Goal: Information Seeking & Learning: Learn about a topic

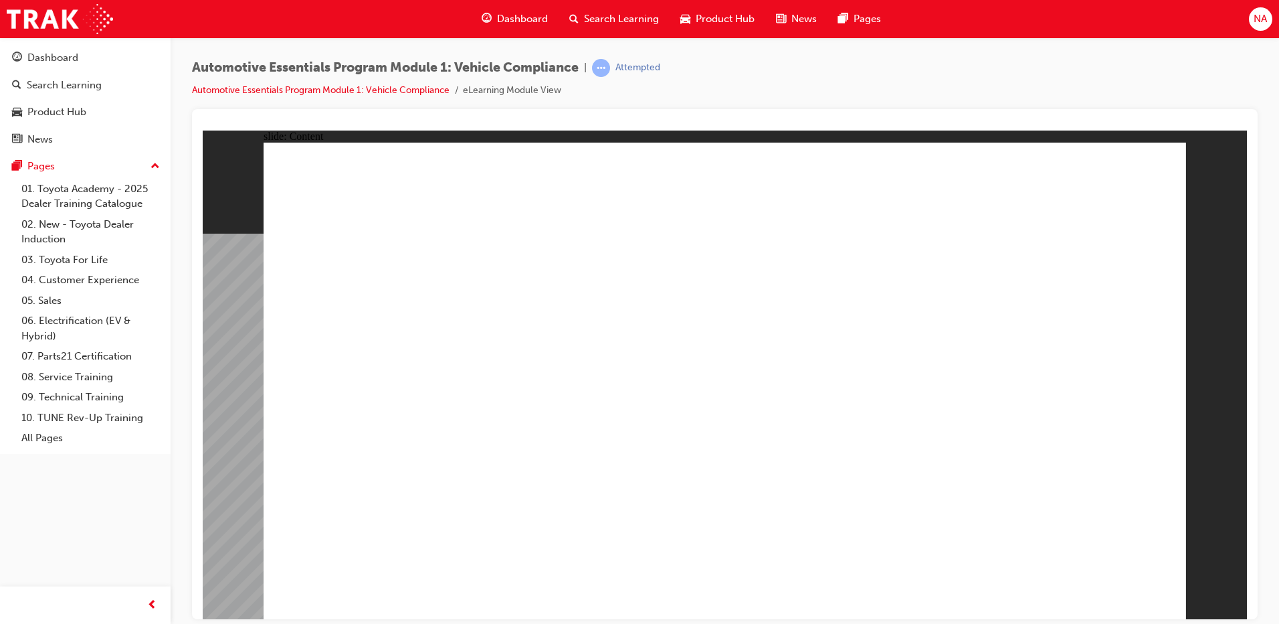
drag, startPoint x: 719, startPoint y: 442, endPoint x: 740, endPoint y: 448, distance: 21.8
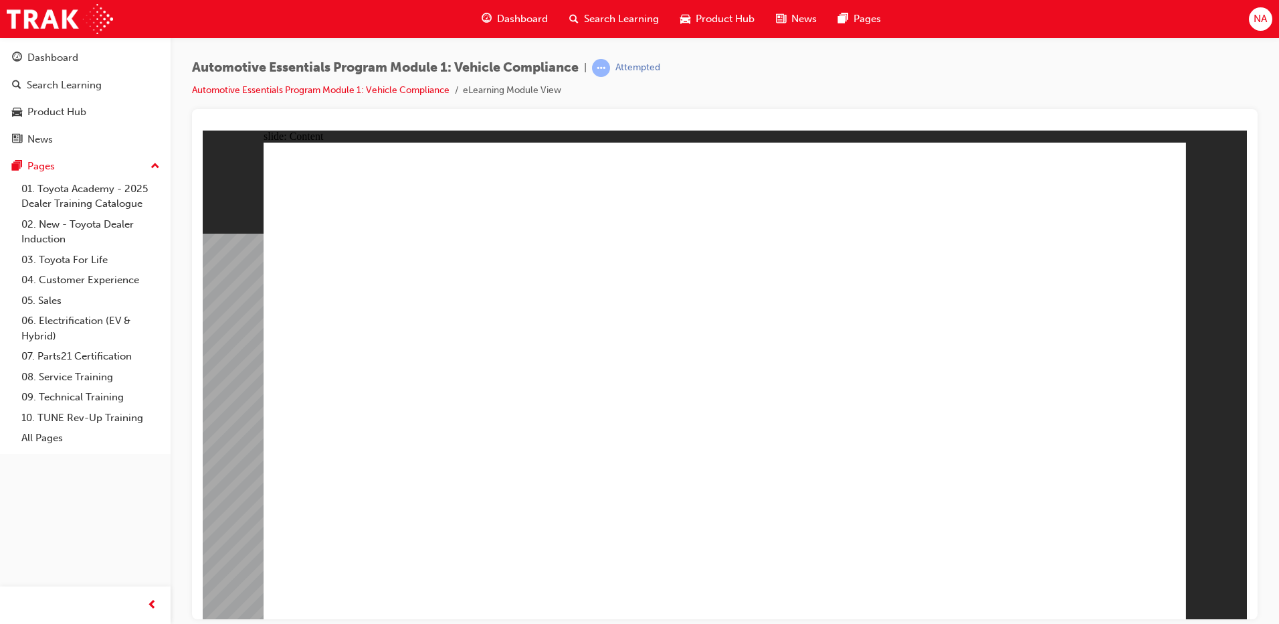
drag, startPoint x: 379, startPoint y: 401, endPoint x: 397, endPoint y: 412, distance: 20.4
drag, startPoint x: 947, startPoint y: 470, endPoint x: 959, endPoint y: 334, distance: 137.0
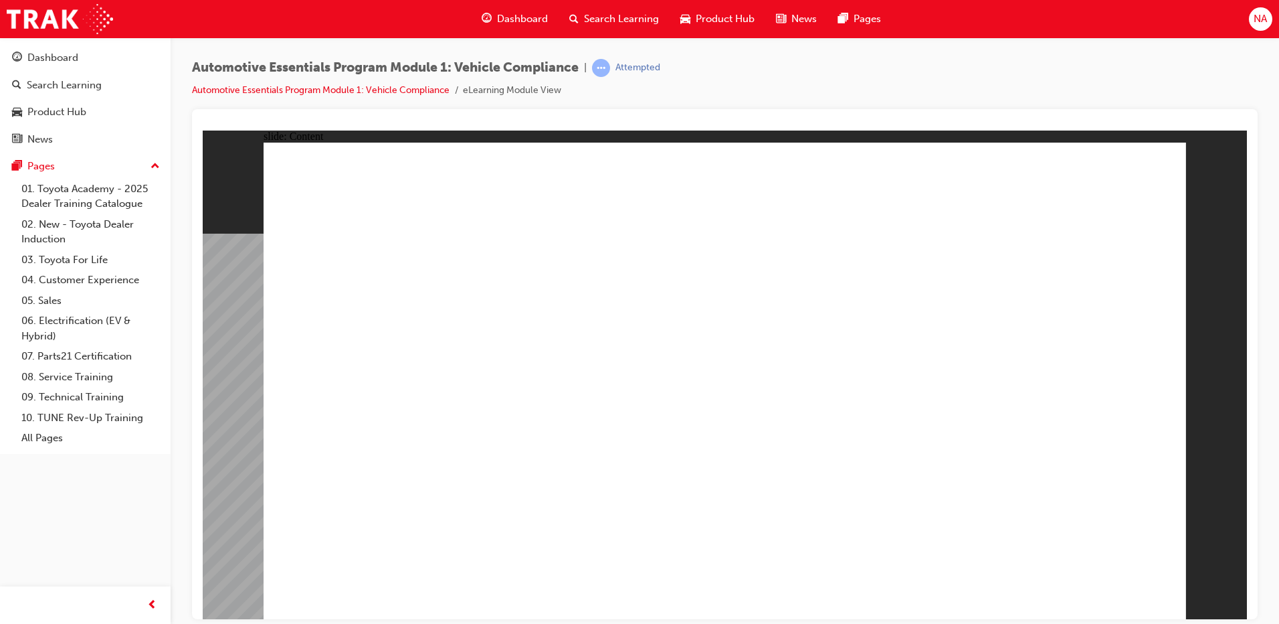
drag, startPoint x: 961, startPoint y: 201, endPoint x: 834, endPoint y: 266, distance: 142.7
drag, startPoint x: 662, startPoint y: 279, endPoint x: 1058, endPoint y: 207, distance: 402.5
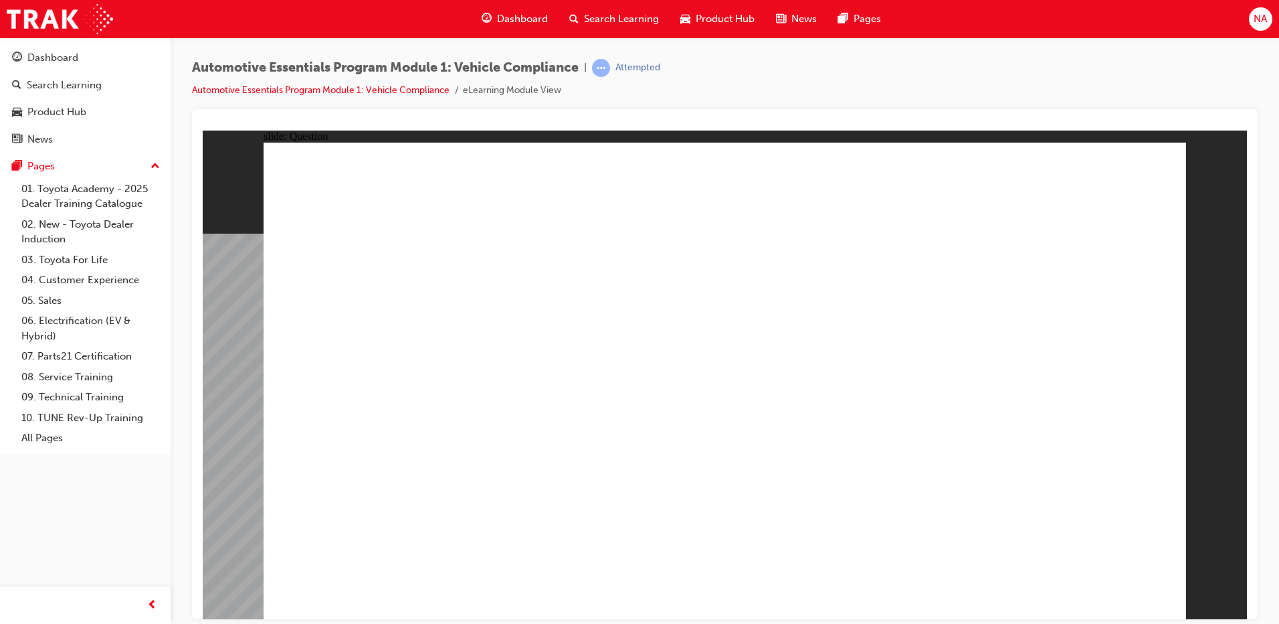
radio input "true"
drag, startPoint x: 786, startPoint y: 381, endPoint x: 1015, endPoint y: 614, distance: 326.5
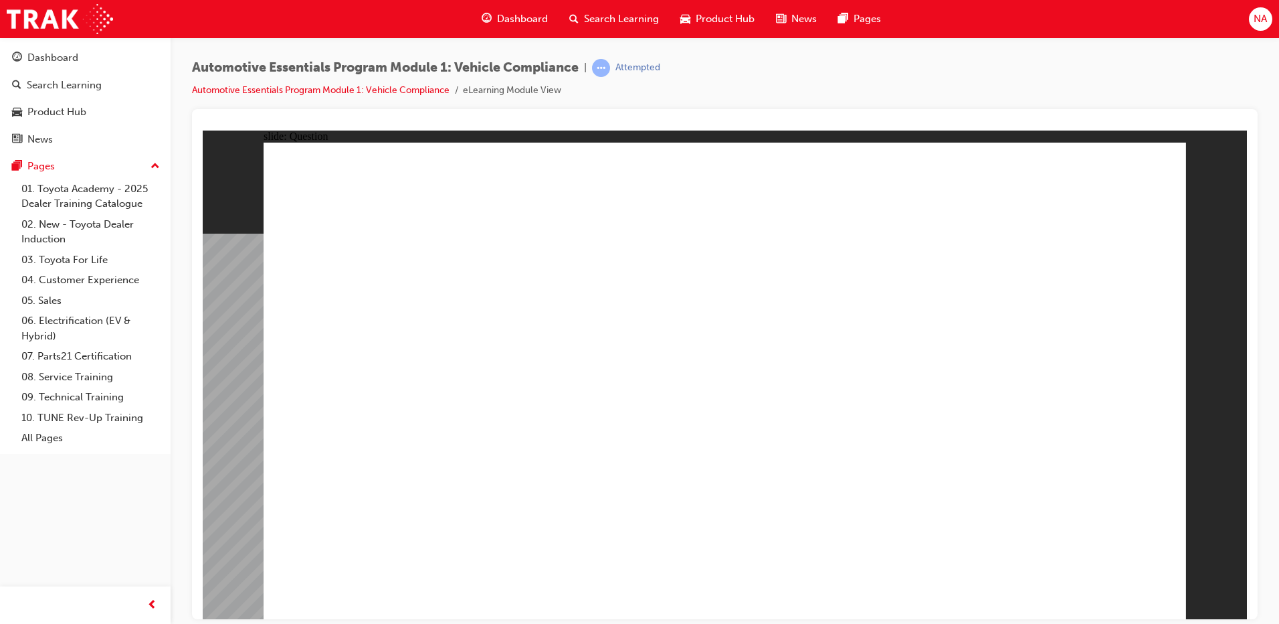
radio input "true"
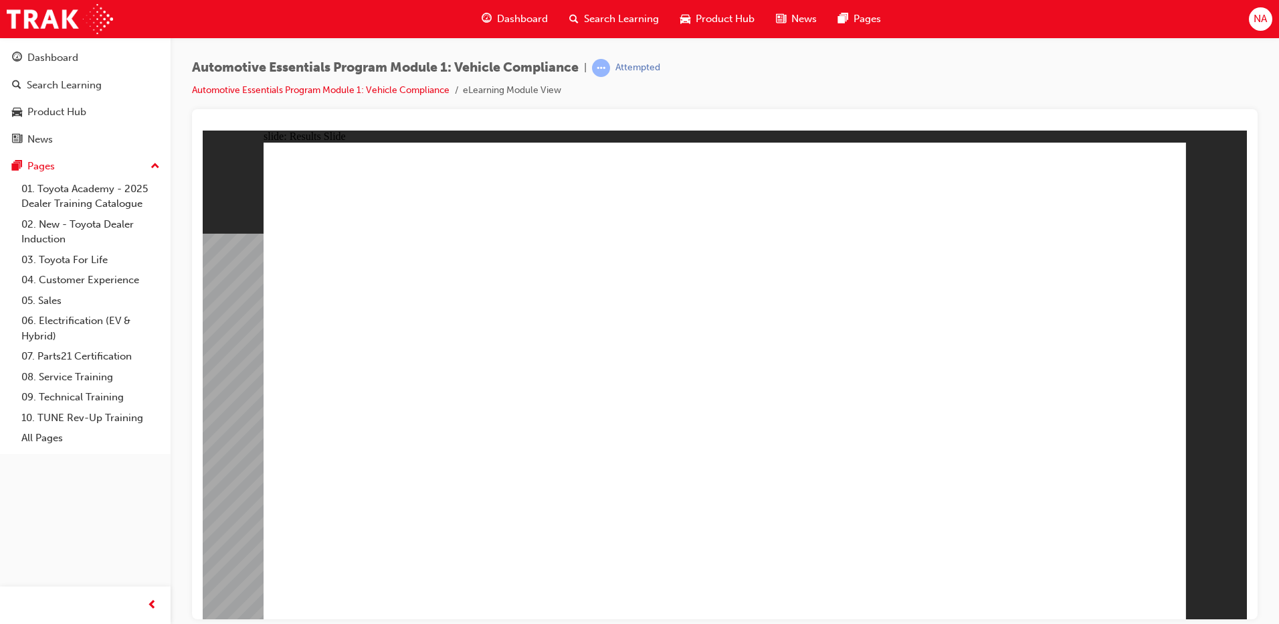
drag, startPoint x: 714, startPoint y: 527, endPoint x: 727, endPoint y: 529, distance: 12.9
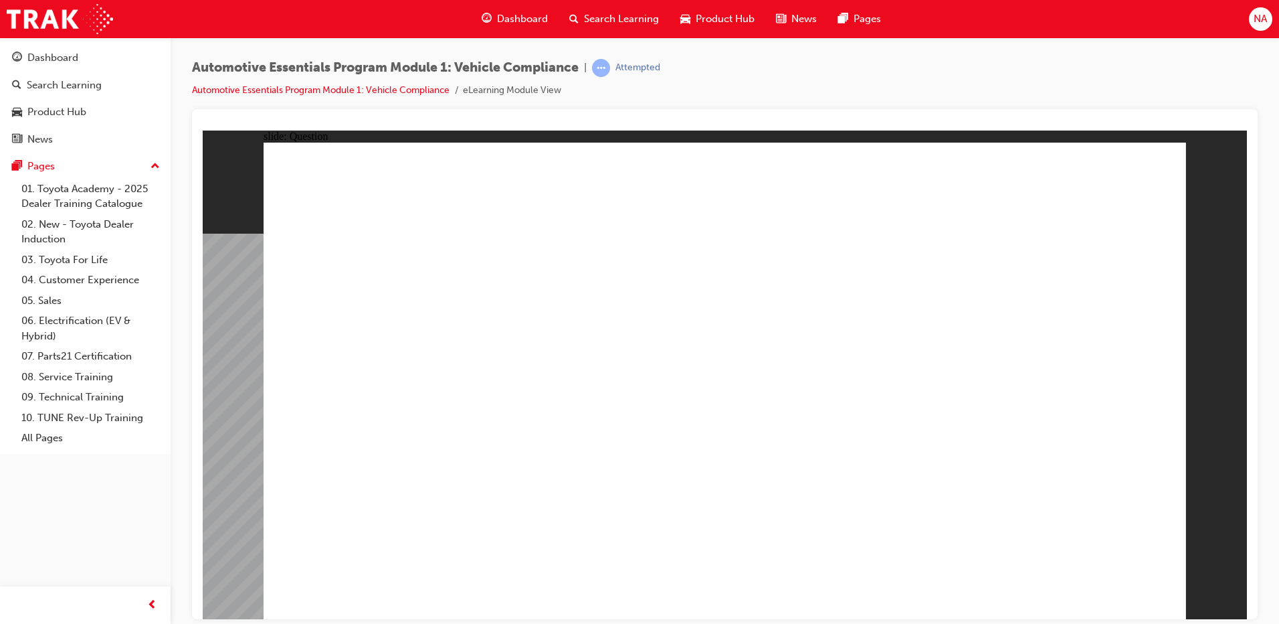
radio input "true"
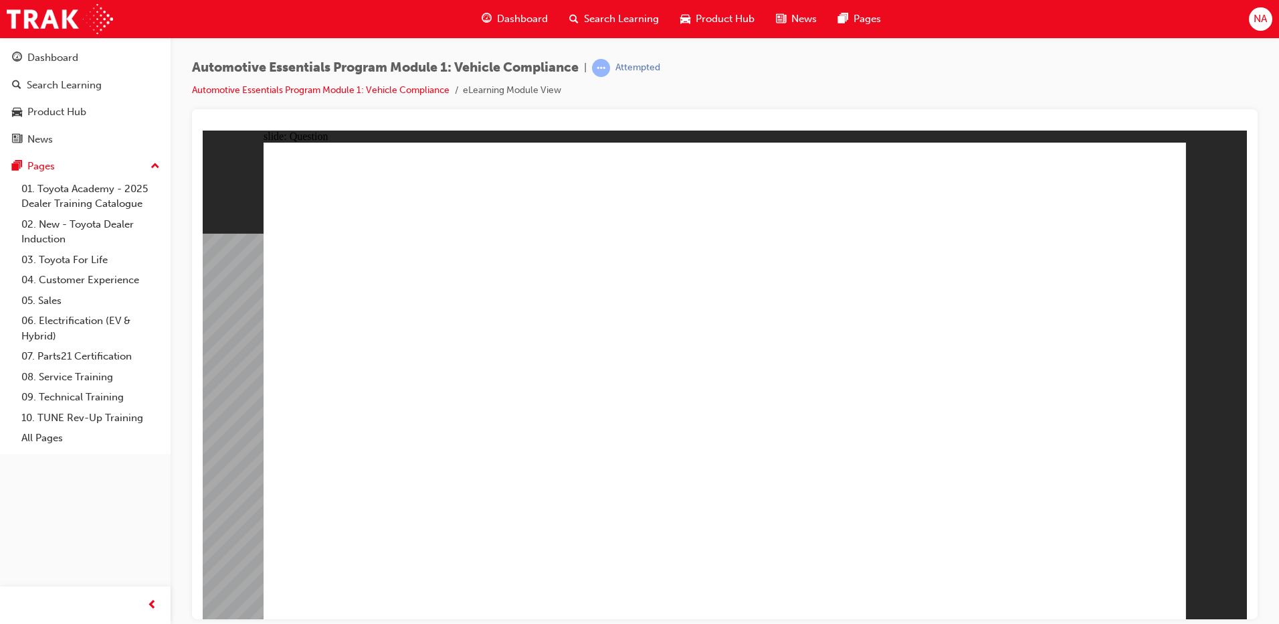
drag, startPoint x: 1079, startPoint y: 564, endPoint x: 1089, endPoint y: 571, distance: 12.4
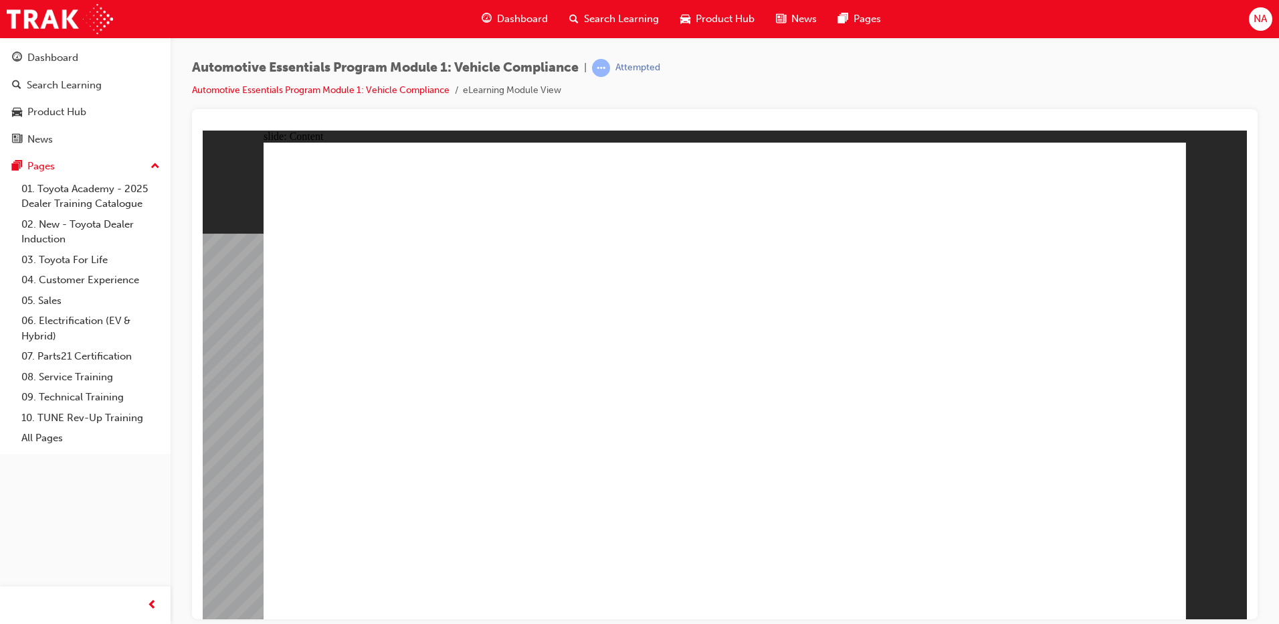
drag, startPoint x: 917, startPoint y: 394, endPoint x: 925, endPoint y: 383, distance: 13.8
drag, startPoint x: 1054, startPoint y: 385, endPoint x: 1074, endPoint y: 379, distance: 20.3
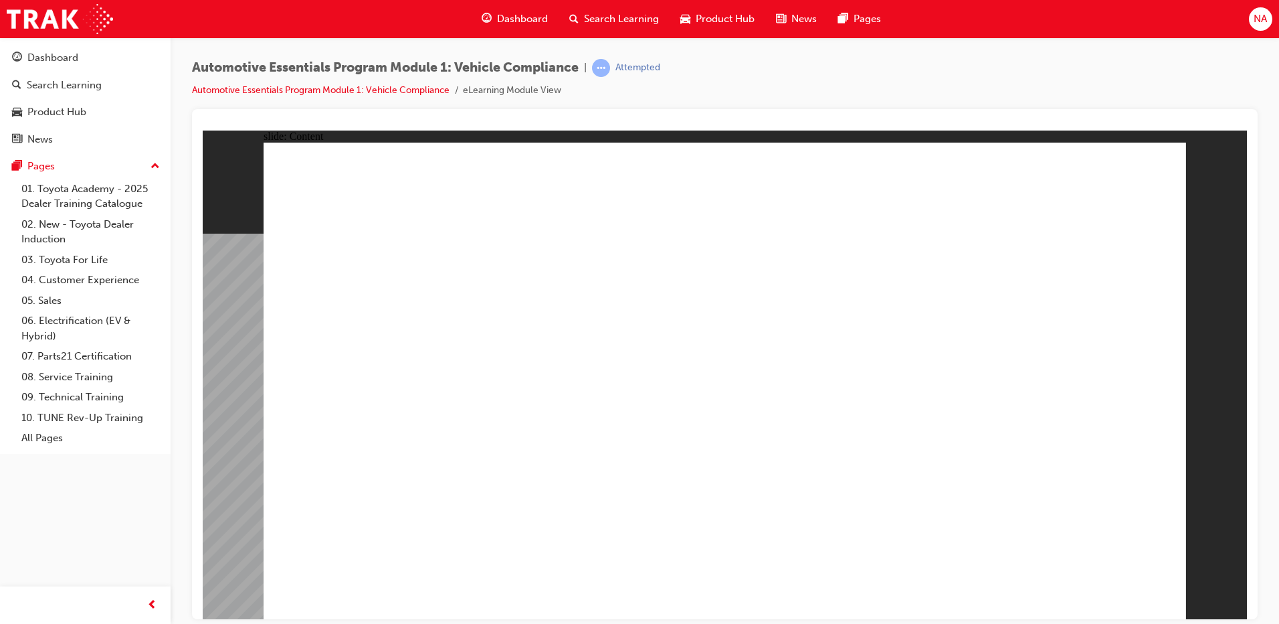
drag, startPoint x: 1104, startPoint y: 565, endPoint x: 1105, endPoint y: 572, distance: 7.4
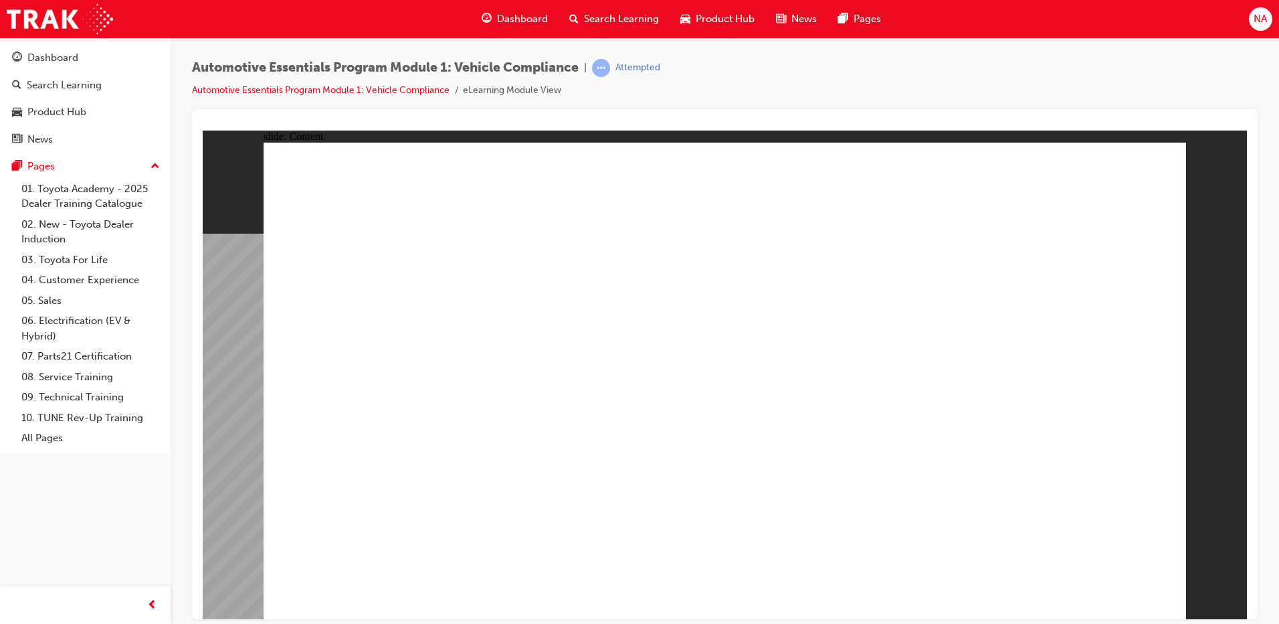
drag, startPoint x: 327, startPoint y: 597, endPoint x: 329, endPoint y: 591, distance: 6.8
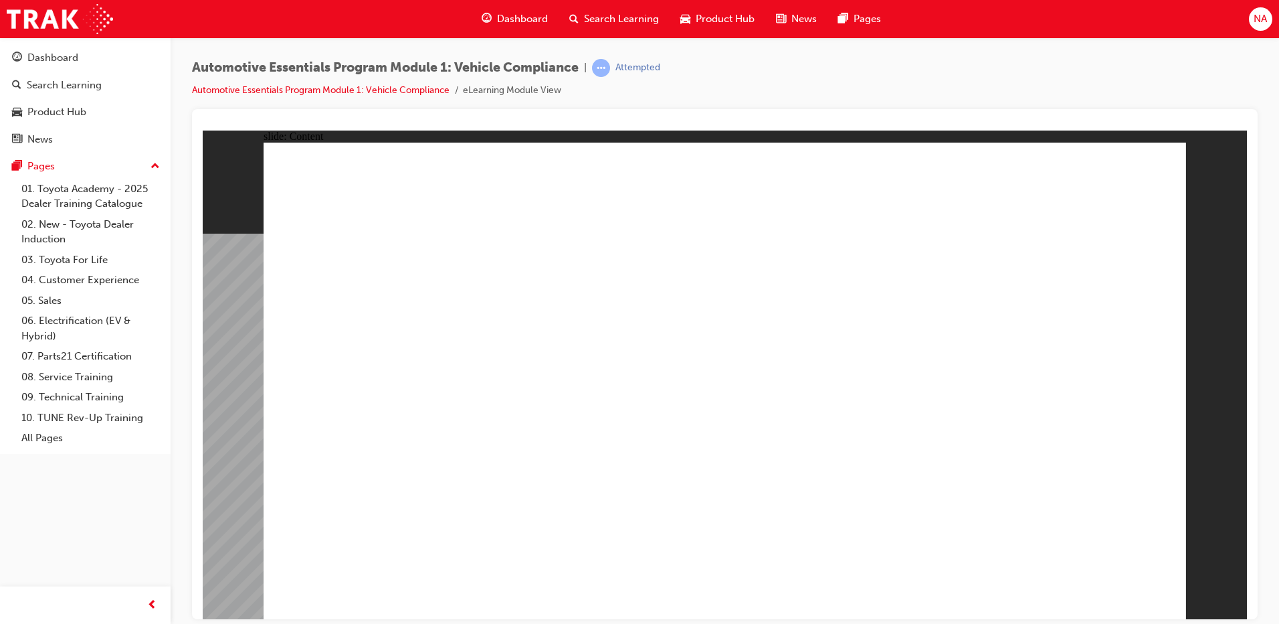
drag, startPoint x: 1169, startPoint y: 164, endPoint x: 1163, endPoint y: 169, distance: 7.6
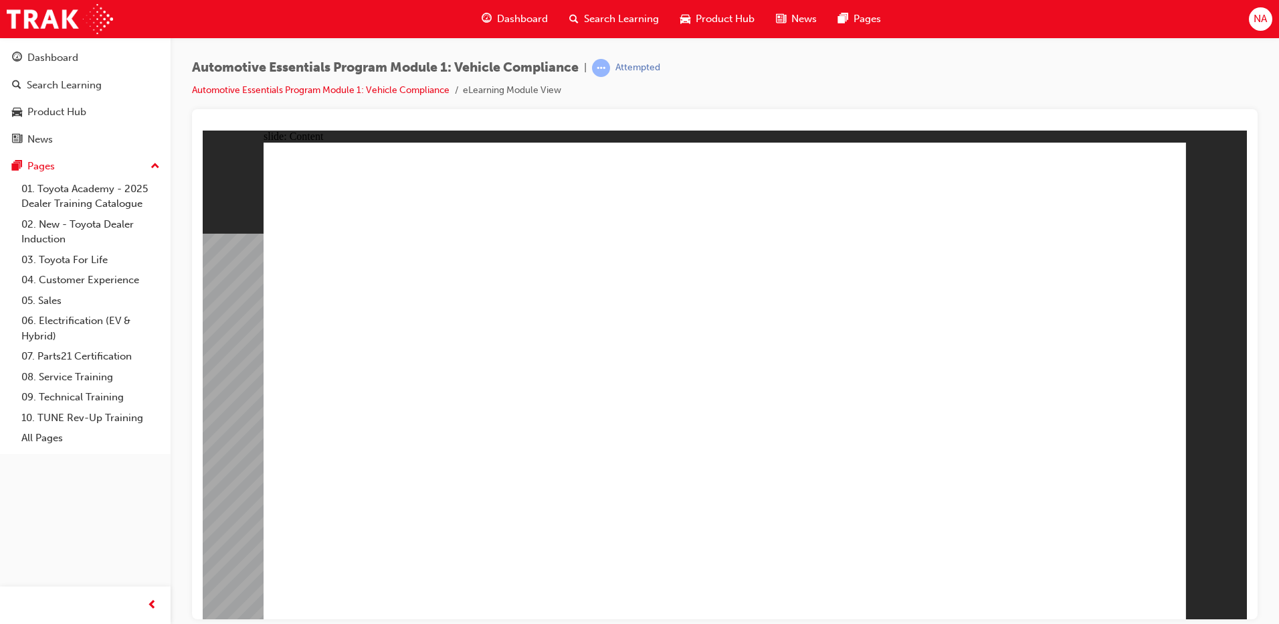
drag, startPoint x: 740, startPoint y: 364, endPoint x: 753, endPoint y: 351, distance: 18.5
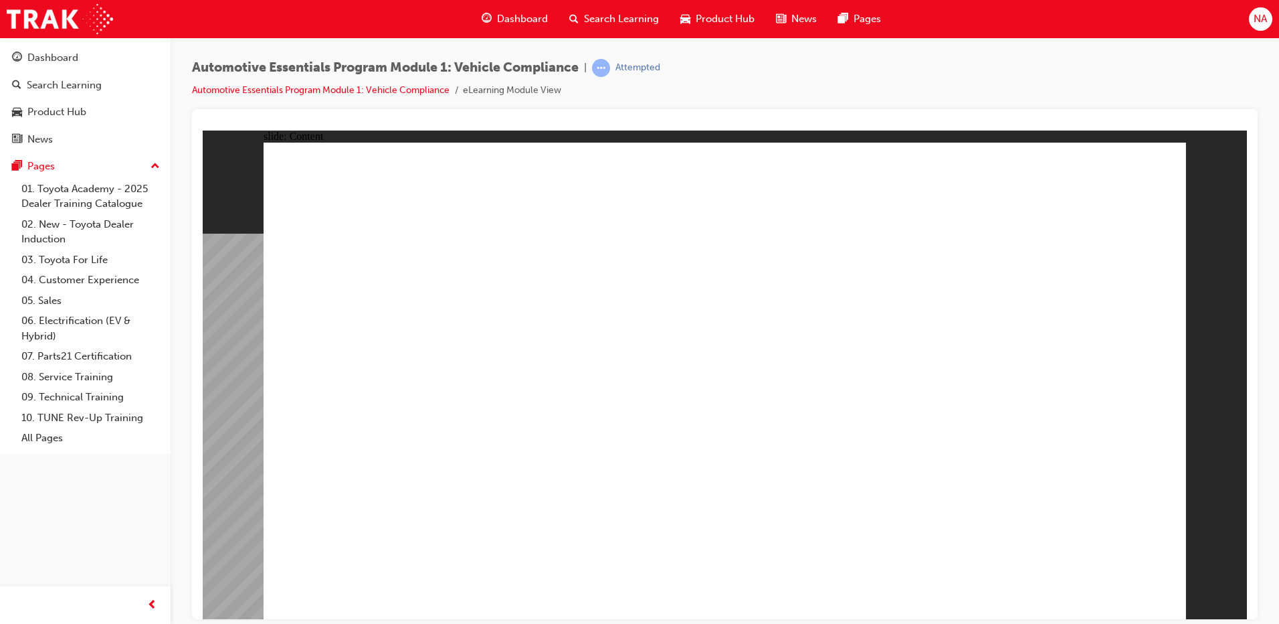
drag, startPoint x: 773, startPoint y: 353, endPoint x: 801, endPoint y: 362, distance: 28.8
drag, startPoint x: 806, startPoint y: 343, endPoint x: 816, endPoint y: 344, distance: 10.1
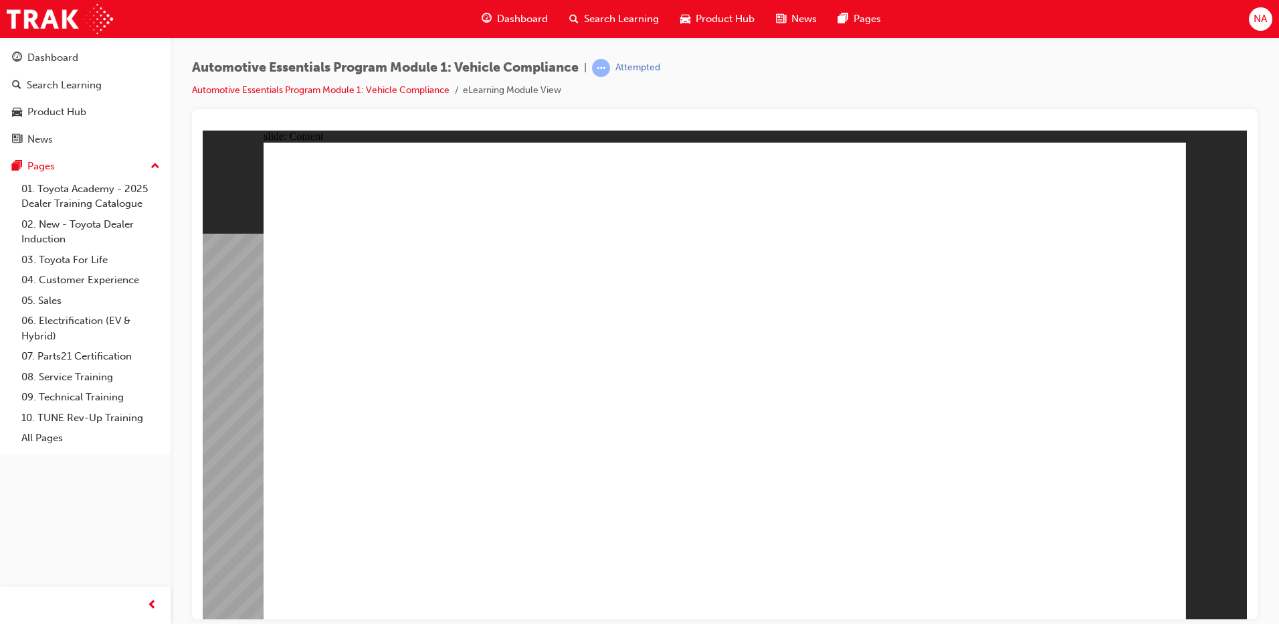
drag, startPoint x: 918, startPoint y: 452, endPoint x: 927, endPoint y: 420, distance: 32.6
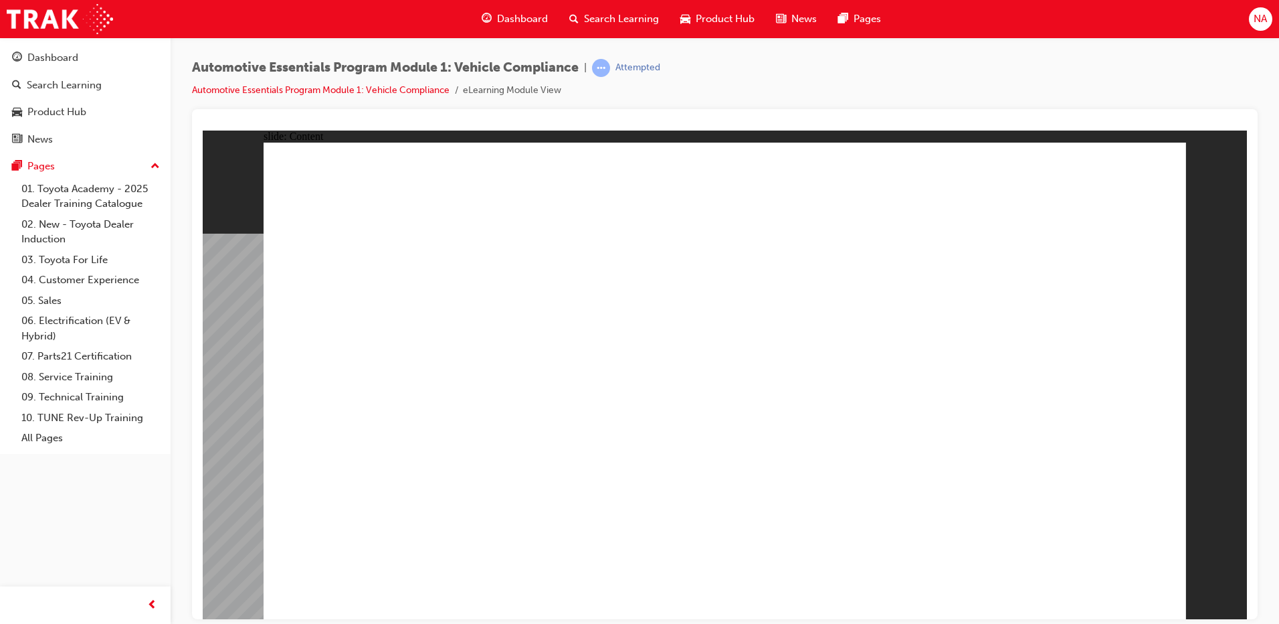
drag, startPoint x: 980, startPoint y: 386, endPoint x: 957, endPoint y: 357, distance: 37.1
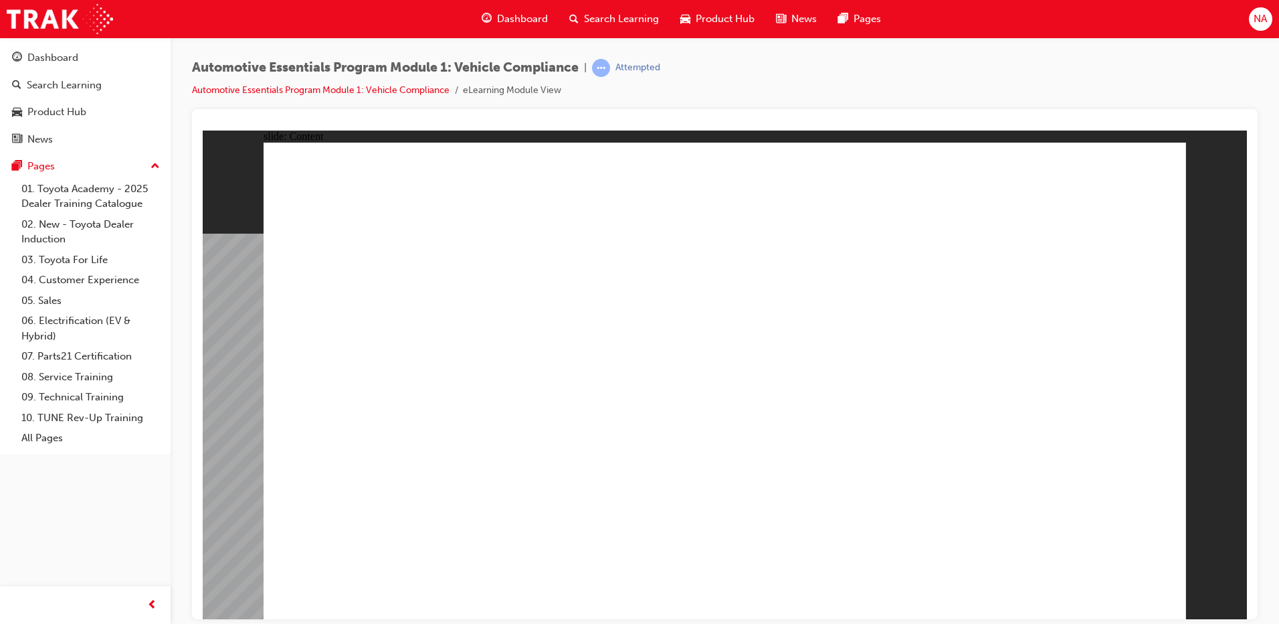
drag, startPoint x: 458, startPoint y: 529, endPoint x: 480, endPoint y: 522, distance: 23.9
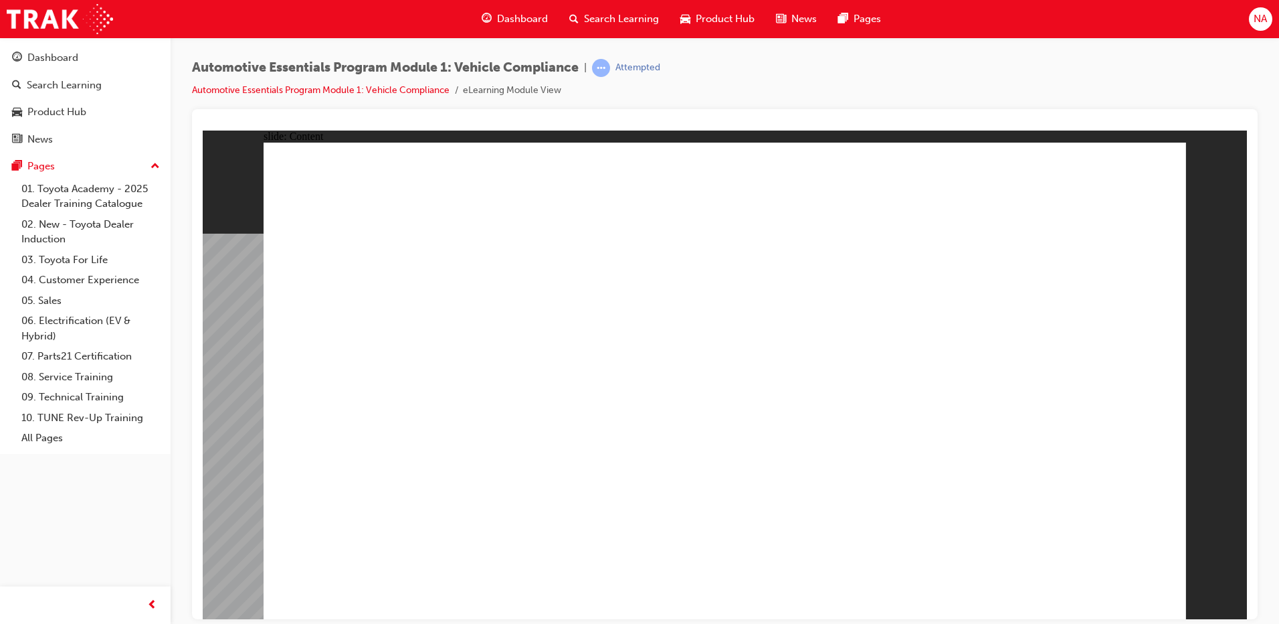
drag, startPoint x: 490, startPoint y: 529, endPoint x: 528, endPoint y: 527, distance: 37.6
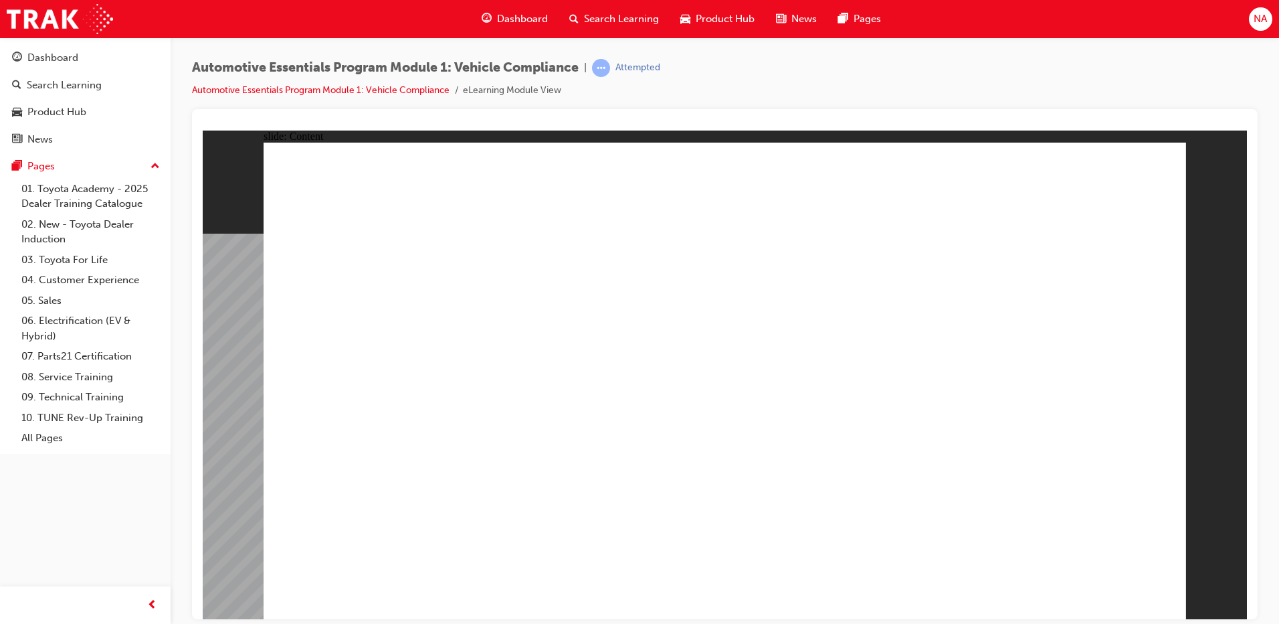
drag, startPoint x: 1143, startPoint y: 157, endPoint x: 1137, endPoint y: 168, distance: 12.3
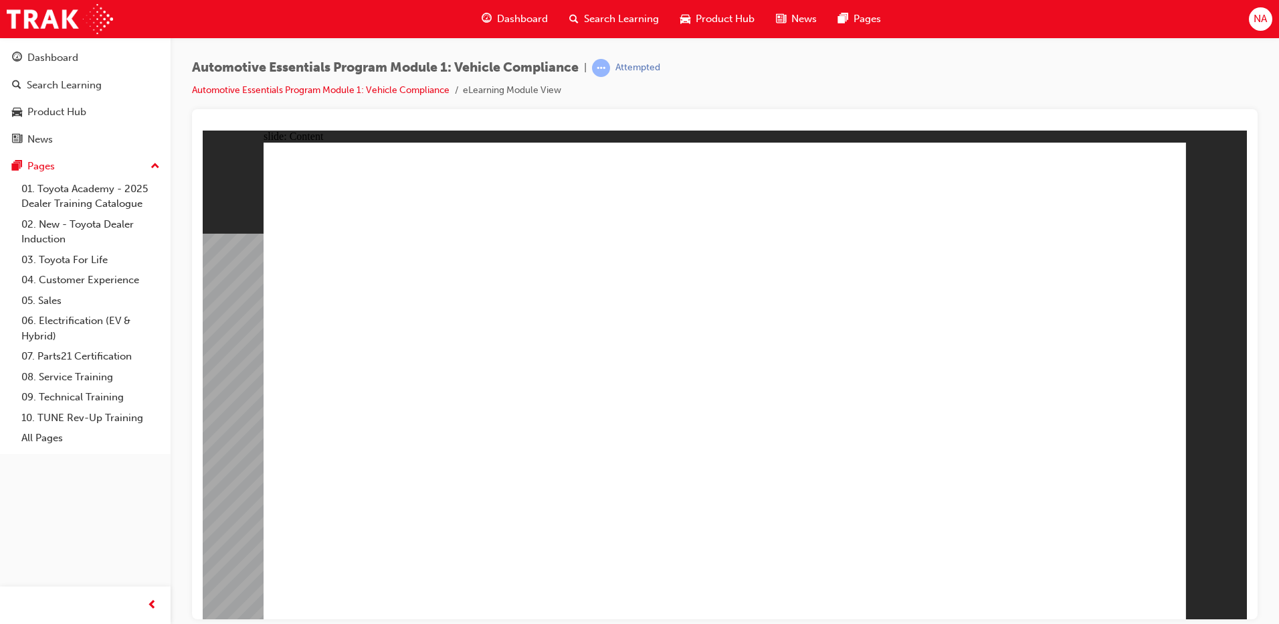
radio input "true"
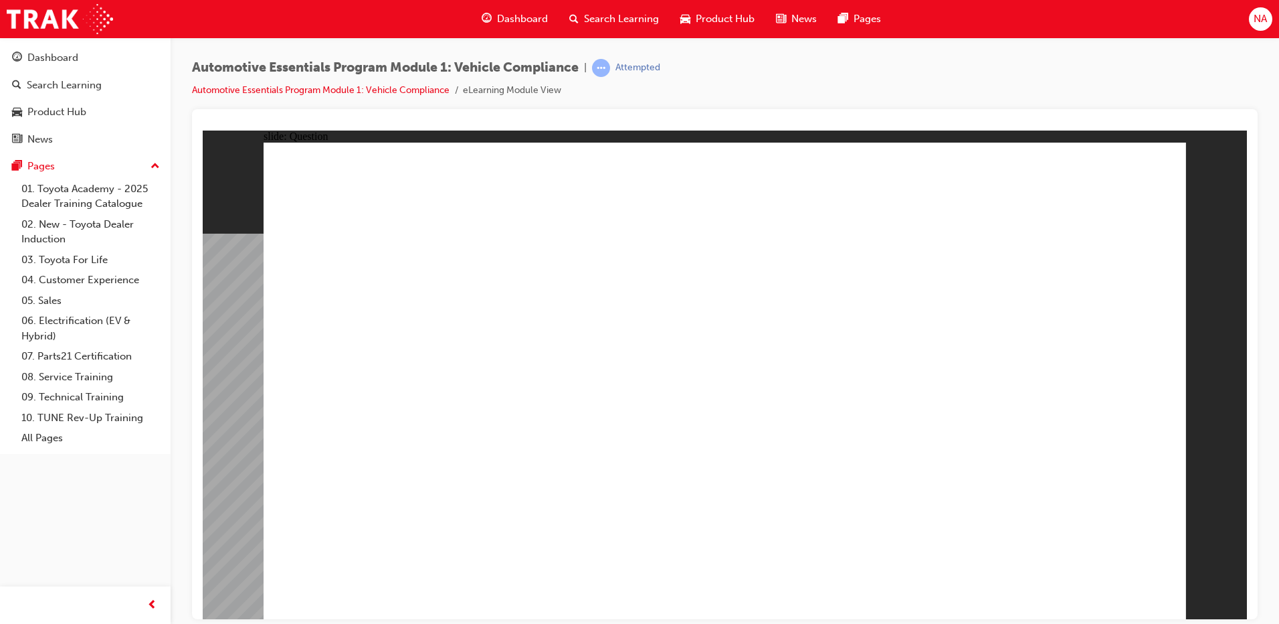
drag, startPoint x: 739, startPoint y: 450, endPoint x: 745, endPoint y: 455, distance: 8.2
drag, startPoint x: 920, startPoint y: 426, endPoint x: 923, endPoint y: 459, distance: 33.6
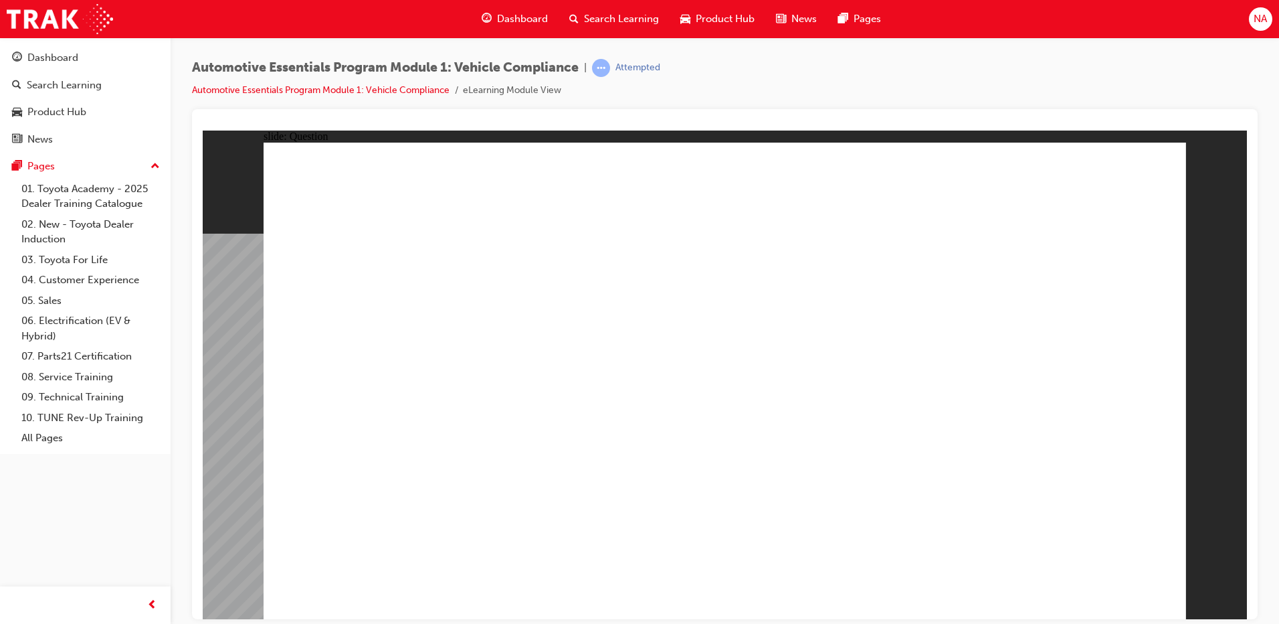
radio input "true"
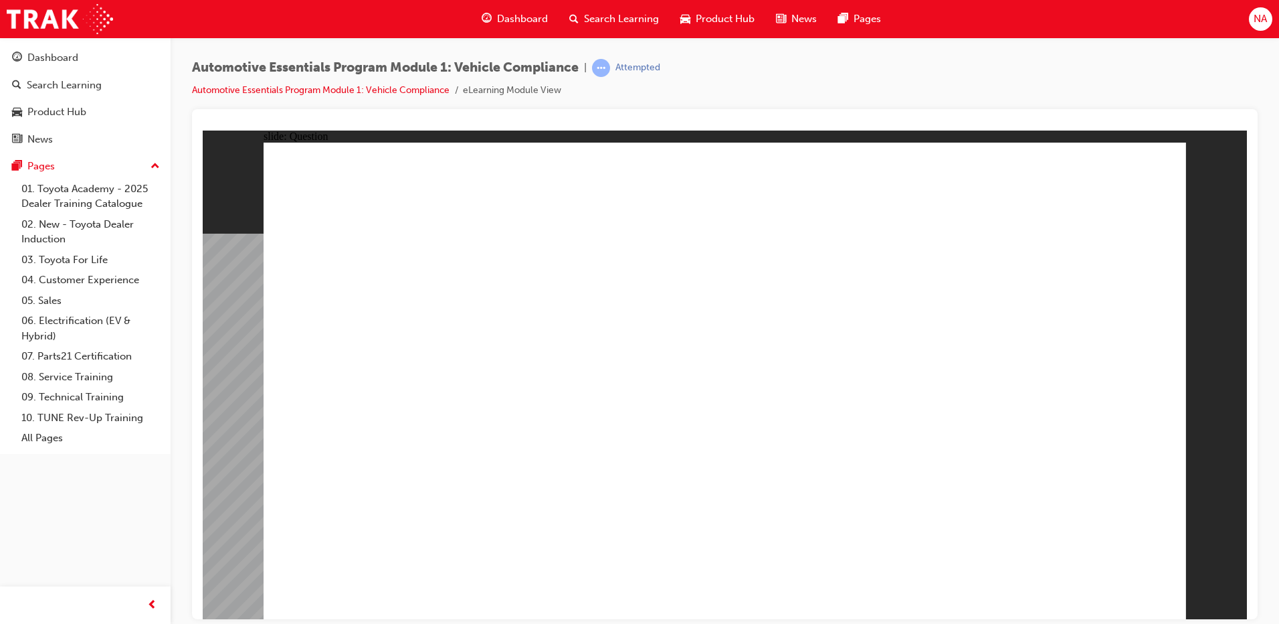
drag, startPoint x: 558, startPoint y: 523, endPoint x: 492, endPoint y: 509, distance: 67.1
click at [239, 458] on div "slide: Chapter heading 3 Rectangle 1 Genuine Accessories Click next to continue…" at bounding box center [725, 374] width 1044 height 488
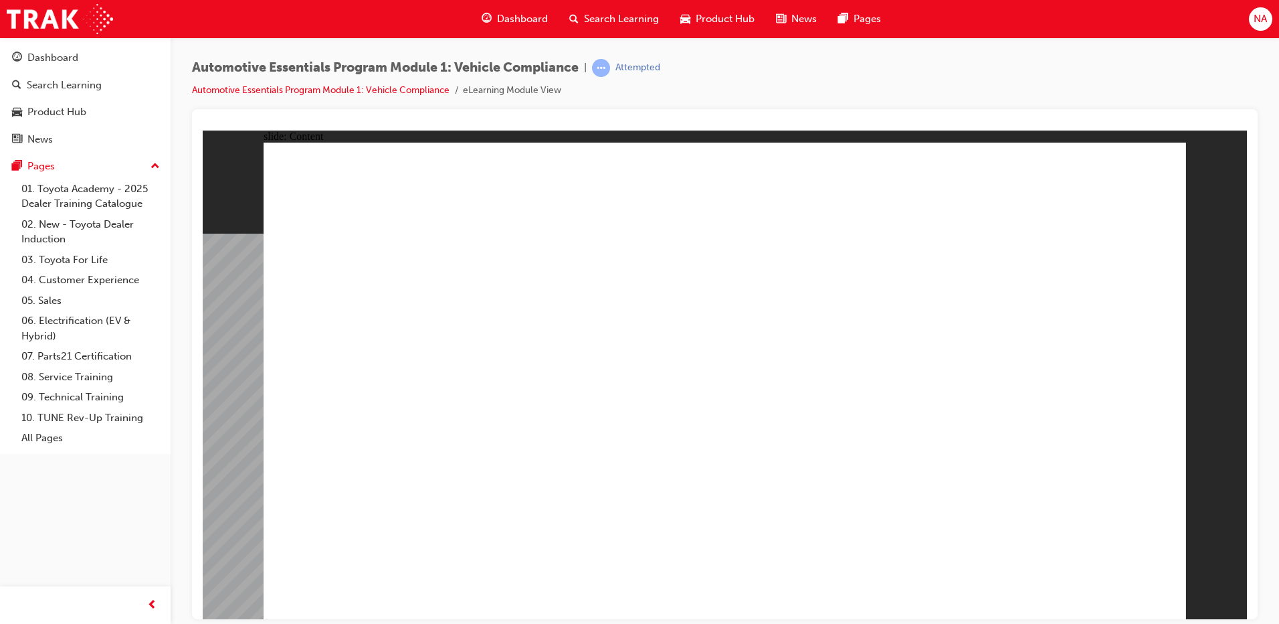
drag, startPoint x: 1148, startPoint y: 163, endPoint x: 1153, endPoint y: 183, distance: 21.3
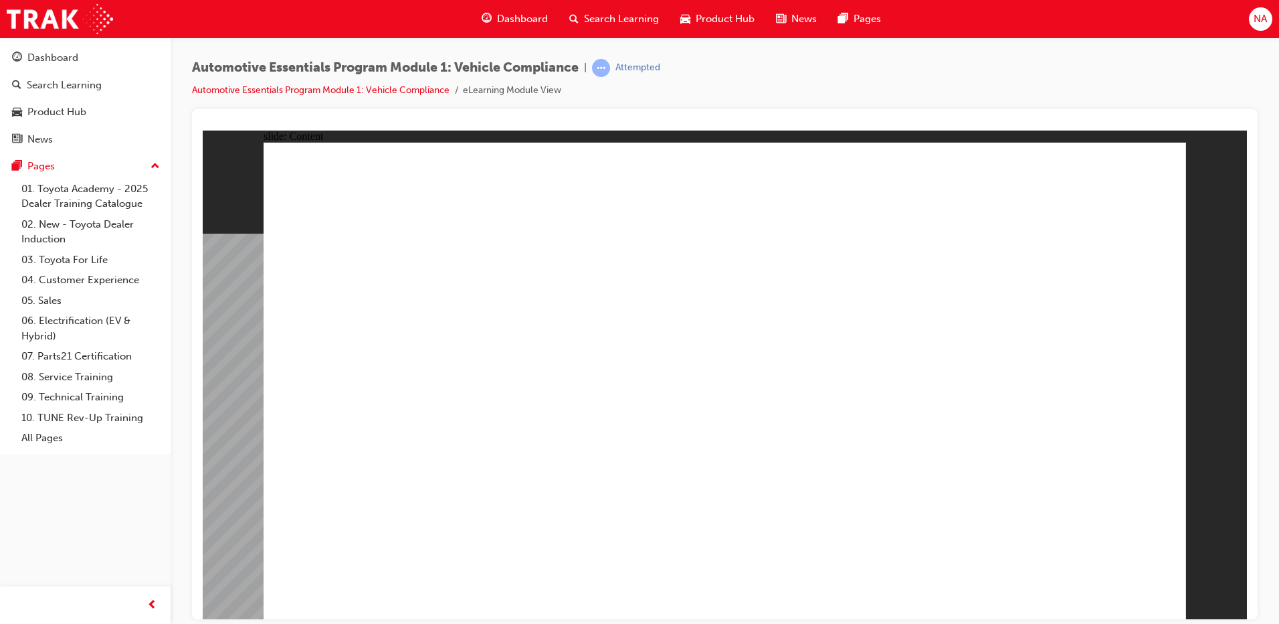
drag, startPoint x: 457, startPoint y: 421, endPoint x: 452, endPoint y: 426, distance: 7.1
drag, startPoint x: 1145, startPoint y: 169, endPoint x: 1130, endPoint y: 178, distance: 17.4
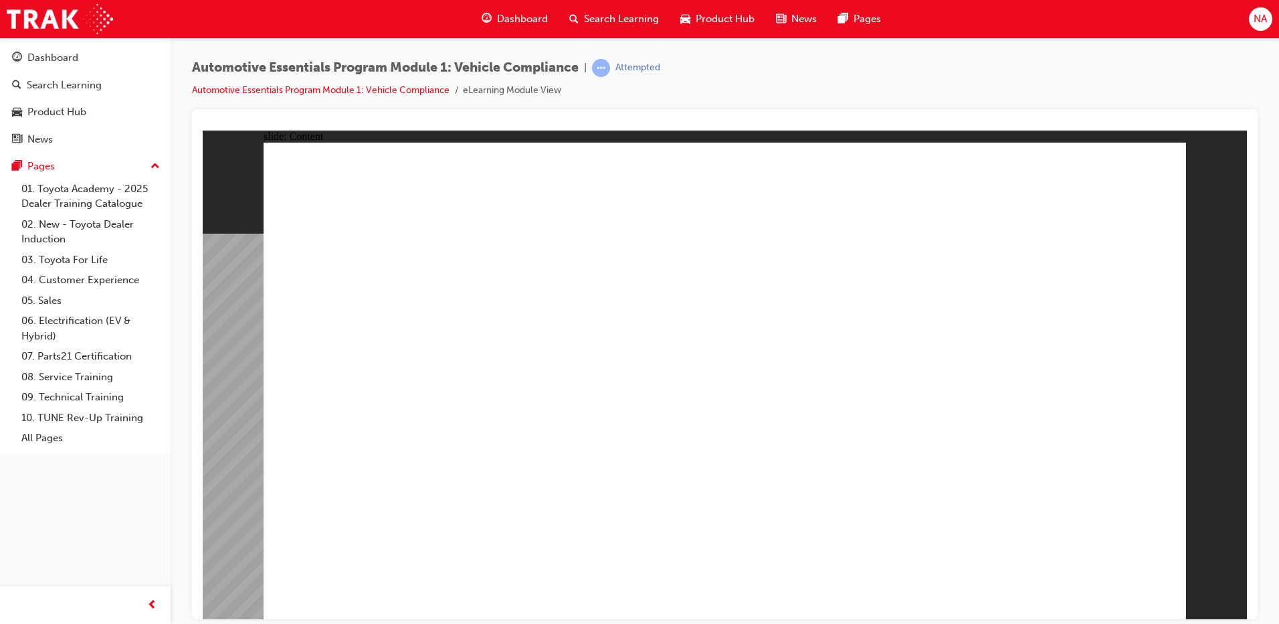
drag, startPoint x: 494, startPoint y: 422, endPoint x: 517, endPoint y: 429, distance: 23.7
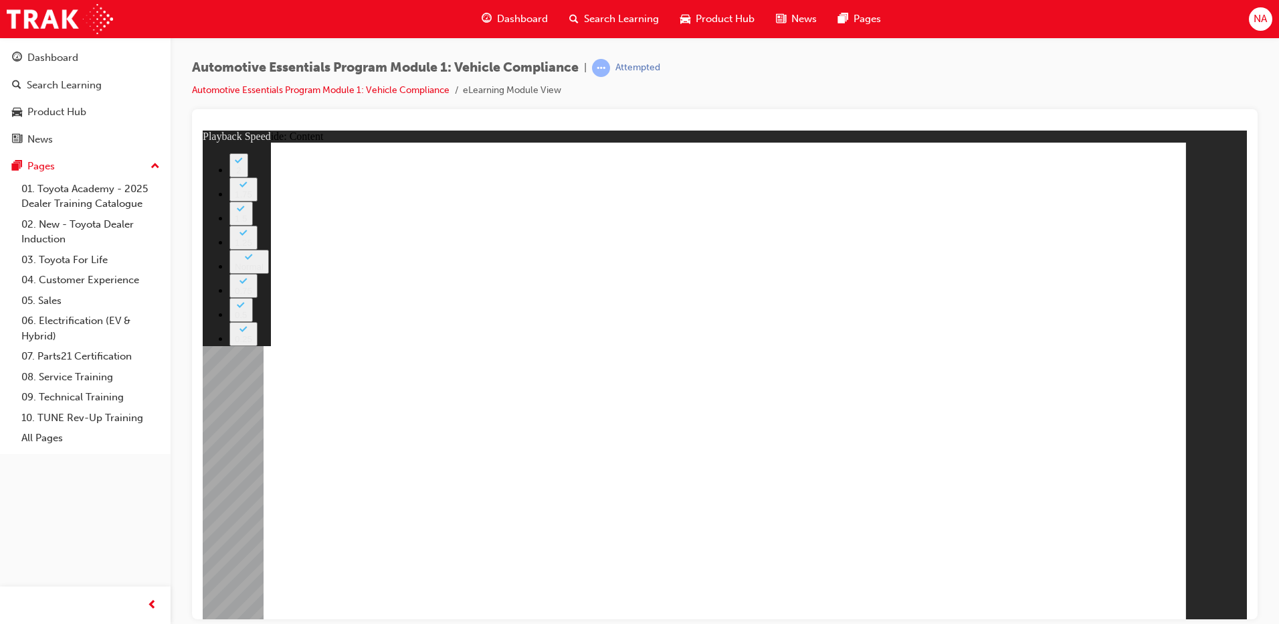
drag, startPoint x: 980, startPoint y: 450, endPoint x: 1123, endPoint y: 445, distance: 143.3
type input "43"
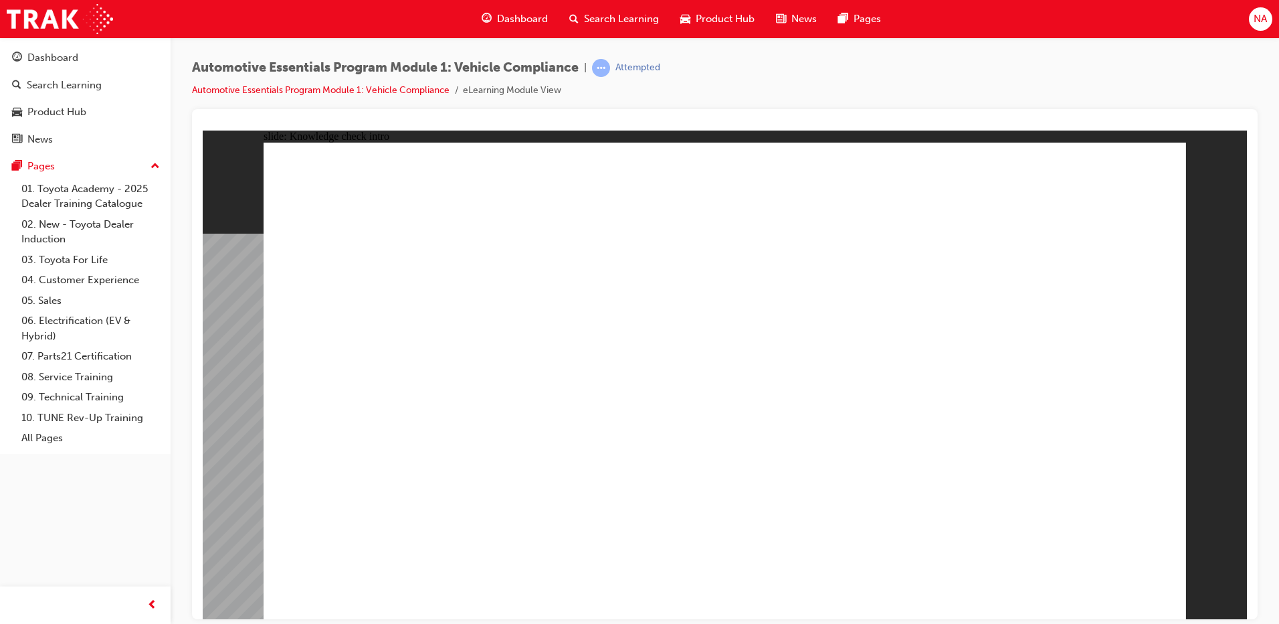
drag, startPoint x: 822, startPoint y: 329, endPoint x: 829, endPoint y: 326, distance: 8.1
radio input "true"
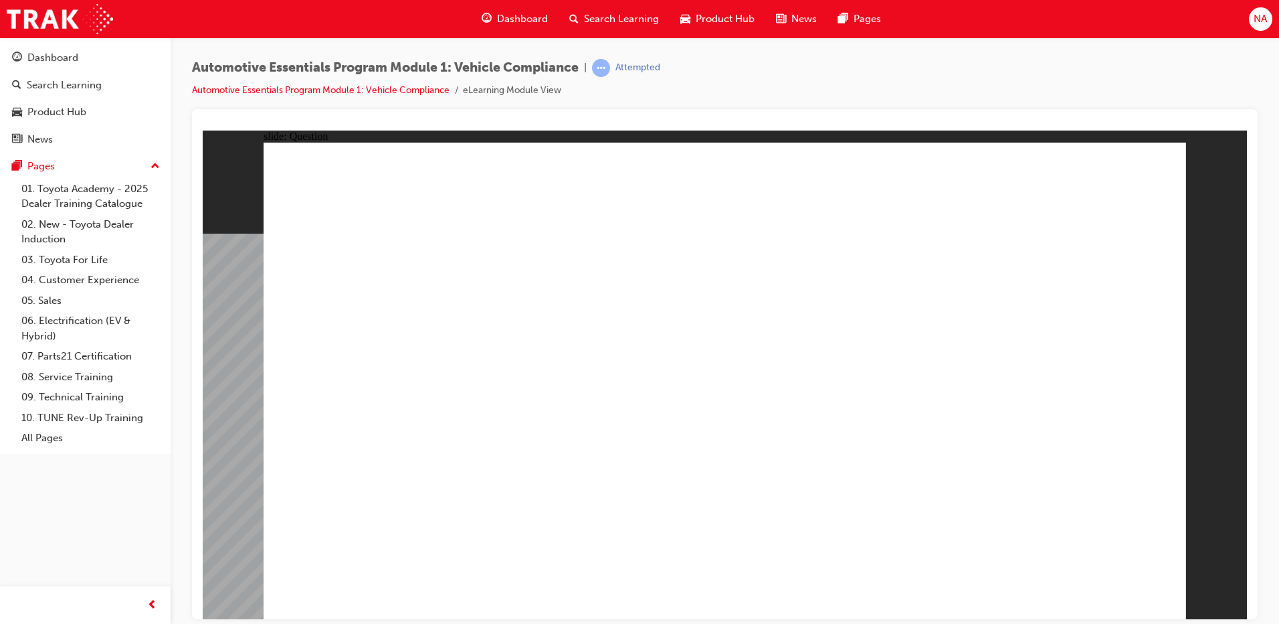
radio input "true"
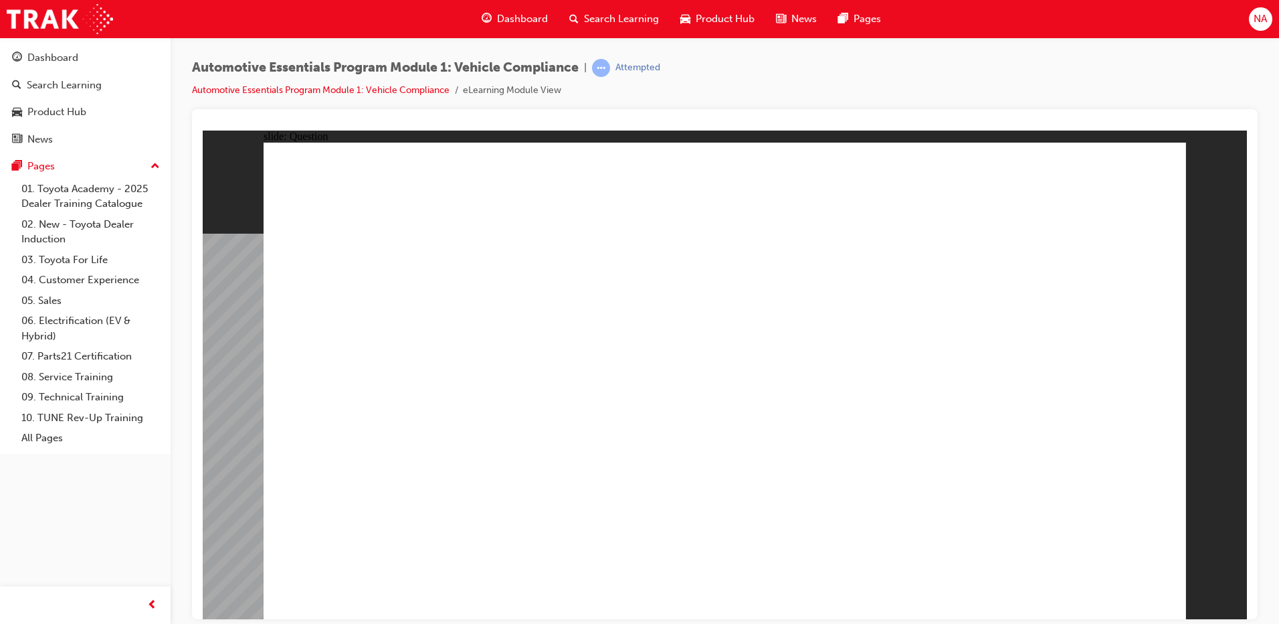
radio input "true"
drag, startPoint x: 1061, startPoint y: 575, endPoint x: 1079, endPoint y: 581, distance: 19.5
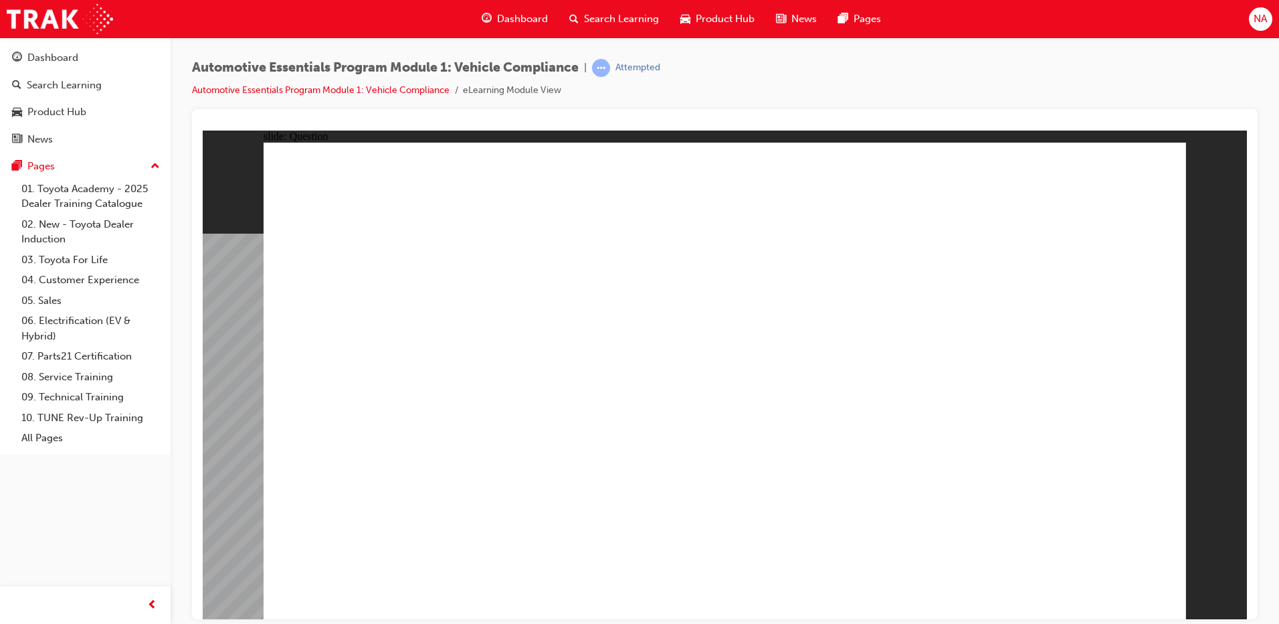
drag, startPoint x: 568, startPoint y: 520, endPoint x: 530, endPoint y: 520, distance: 38.1
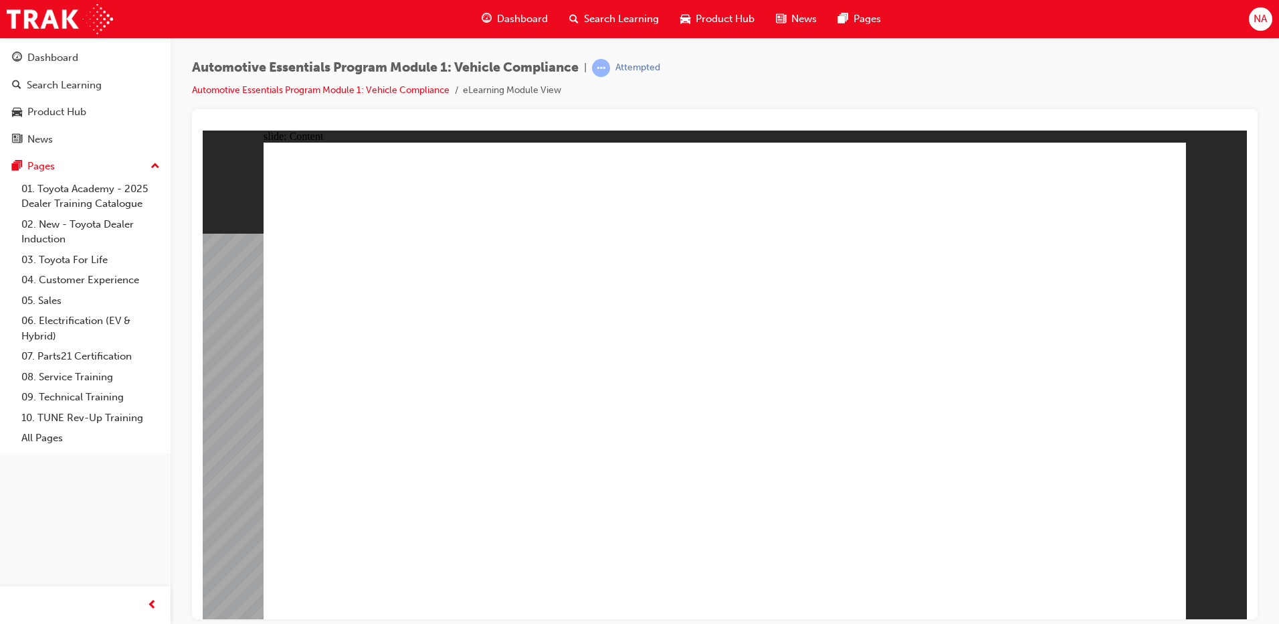
drag, startPoint x: 1062, startPoint y: 589, endPoint x: 1094, endPoint y: 581, distance: 33.3
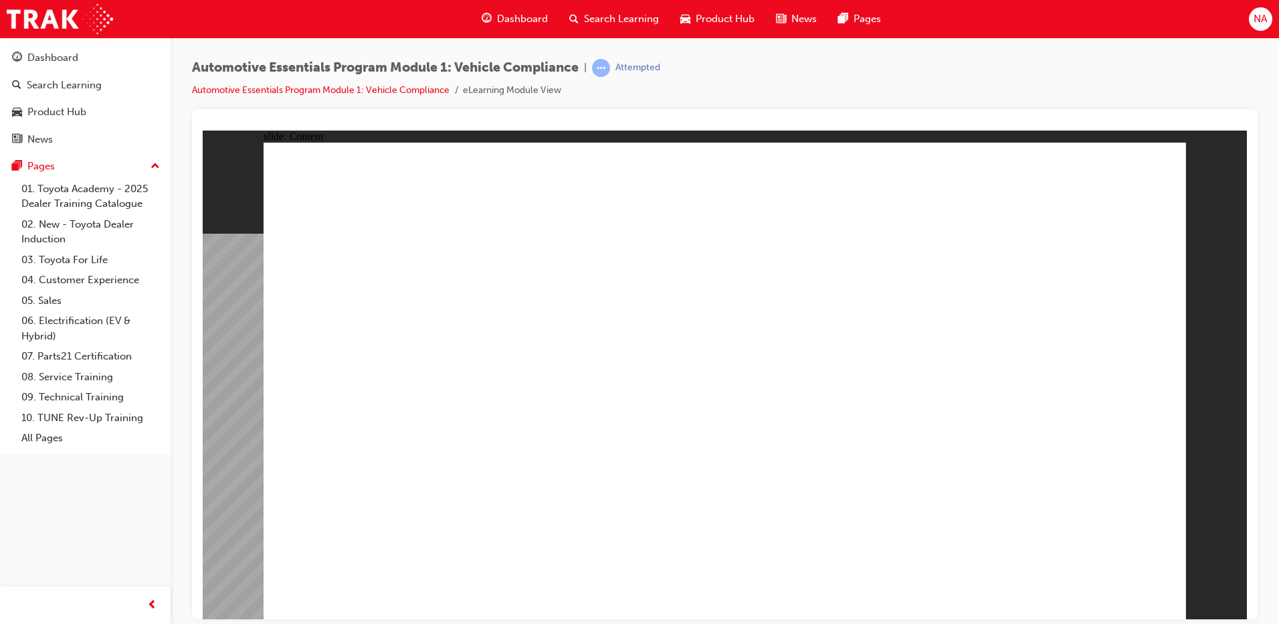
drag, startPoint x: 337, startPoint y: 411, endPoint x: 341, endPoint y: 418, distance: 6.9
drag, startPoint x: 448, startPoint y: 397, endPoint x: 475, endPoint y: 385, distance: 29.3
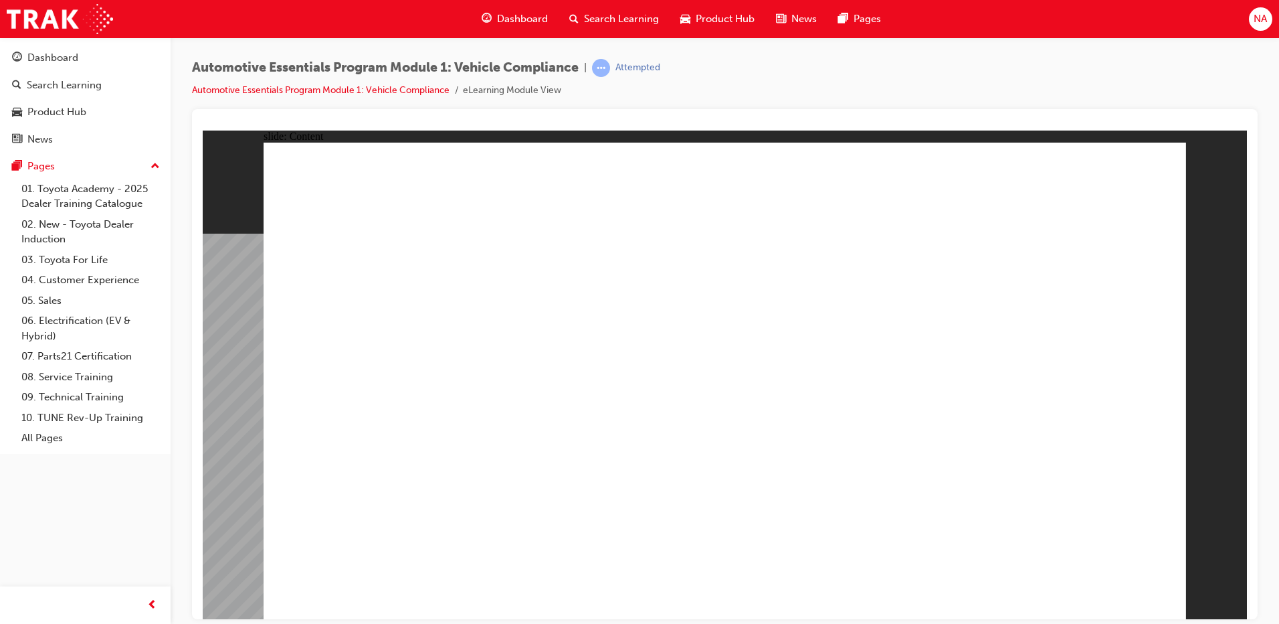
drag, startPoint x: 1137, startPoint y: 188, endPoint x: 1143, endPoint y: 181, distance: 9.0
drag, startPoint x: 1065, startPoint y: 562, endPoint x: 1075, endPoint y: 571, distance: 13.3
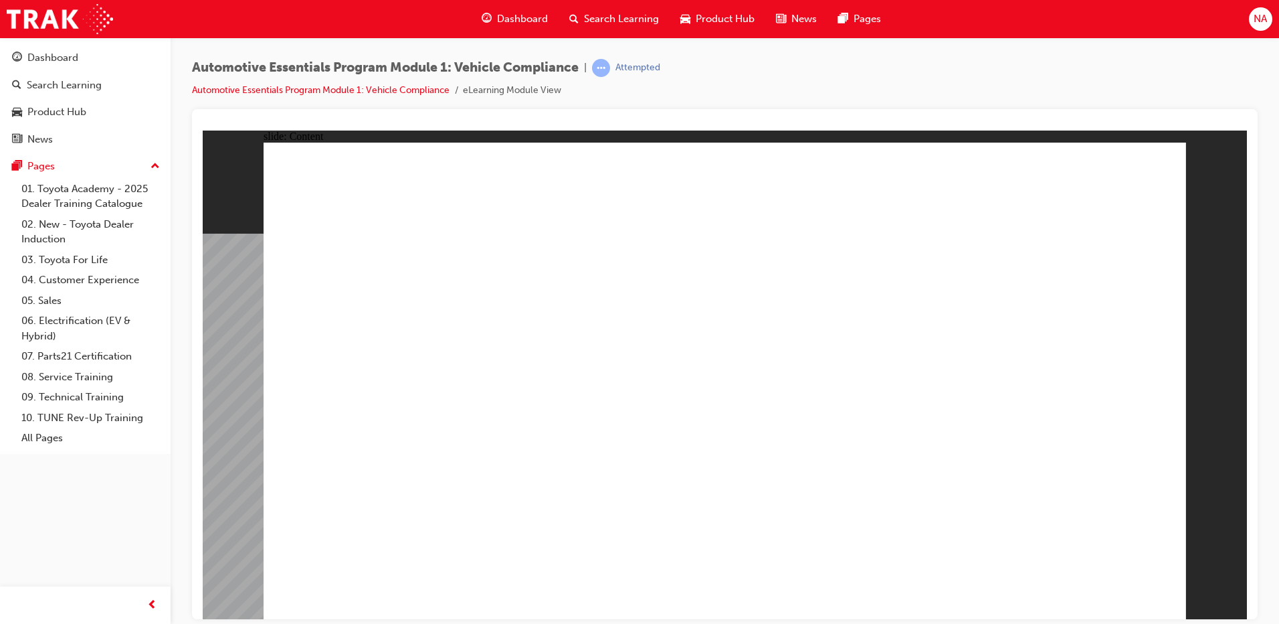
drag, startPoint x: 573, startPoint y: 335, endPoint x: 573, endPoint y: 346, distance: 11.4
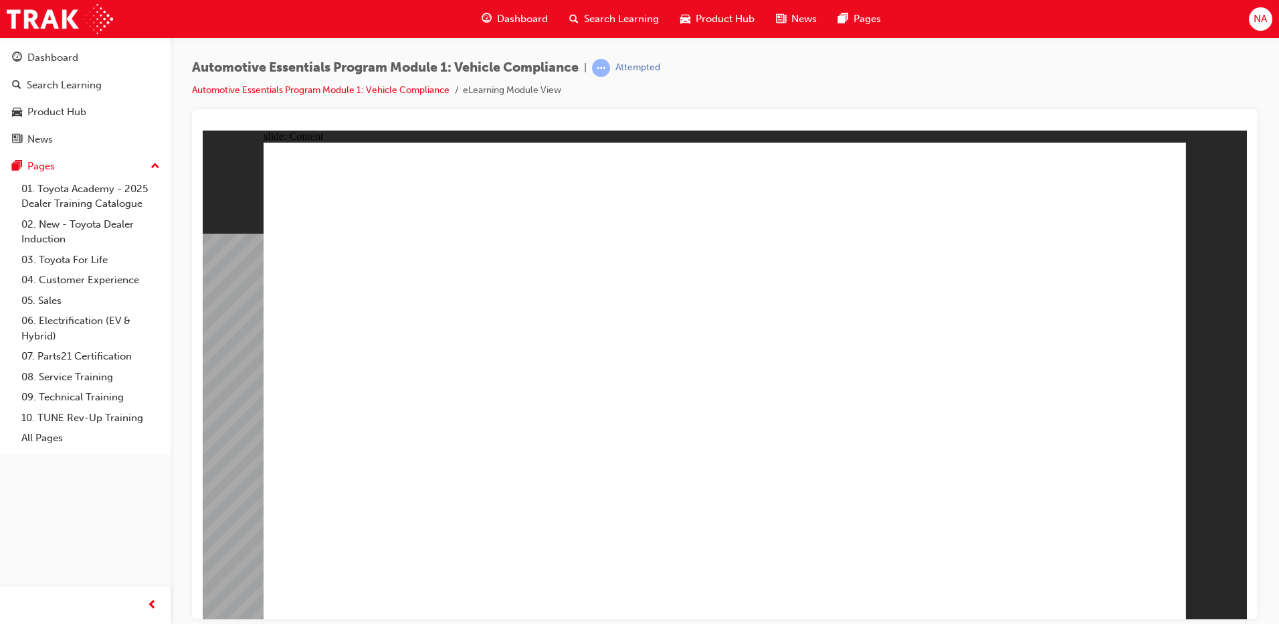
drag, startPoint x: 644, startPoint y: 363, endPoint x: 577, endPoint y: 345, distance: 68.5
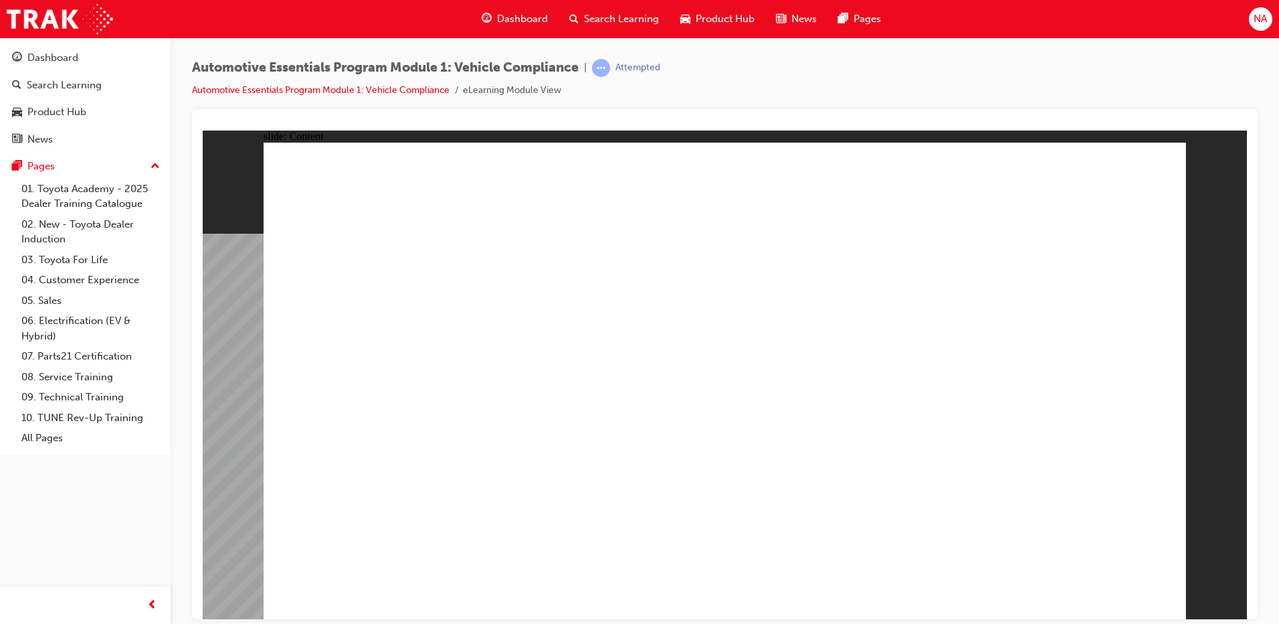
drag, startPoint x: 1127, startPoint y: 168, endPoint x: 1134, endPoint y: 165, distance: 8.1
drag, startPoint x: 541, startPoint y: 506, endPoint x: 477, endPoint y: 496, distance: 64.4
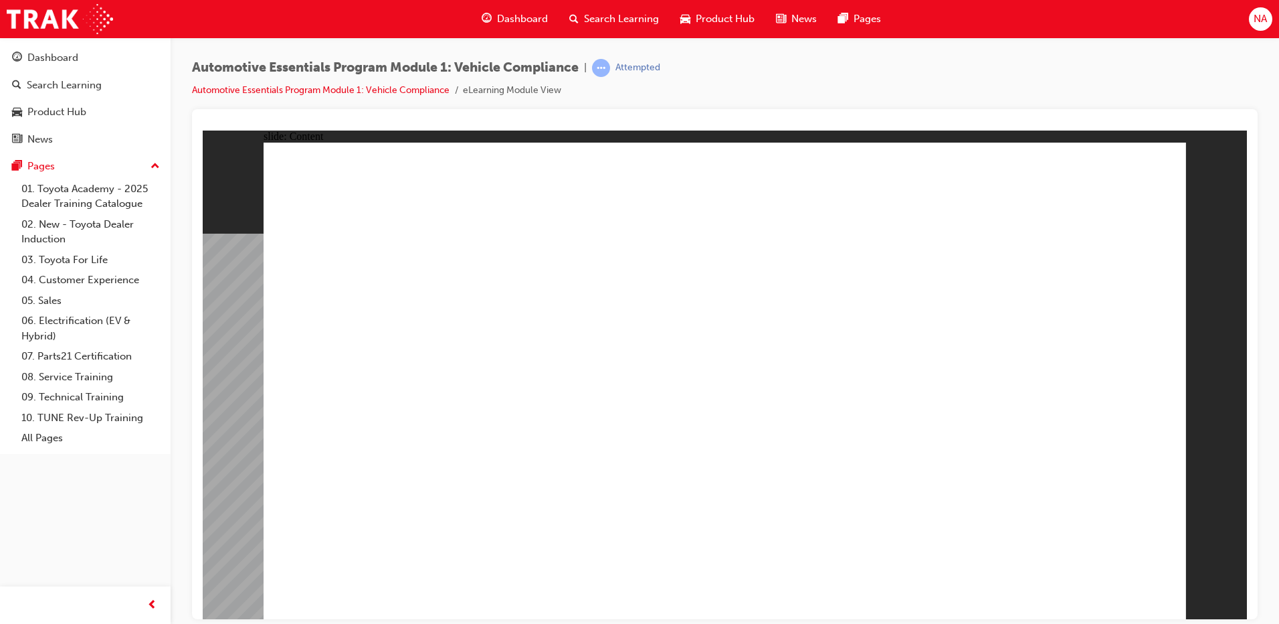
drag, startPoint x: 1131, startPoint y: 177, endPoint x: 1138, endPoint y: 158, distance: 20.1
drag, startPoint x: 1025, startPoint y: 467, endPoint x: 1014, endPoint y: 467, distance: 10.7
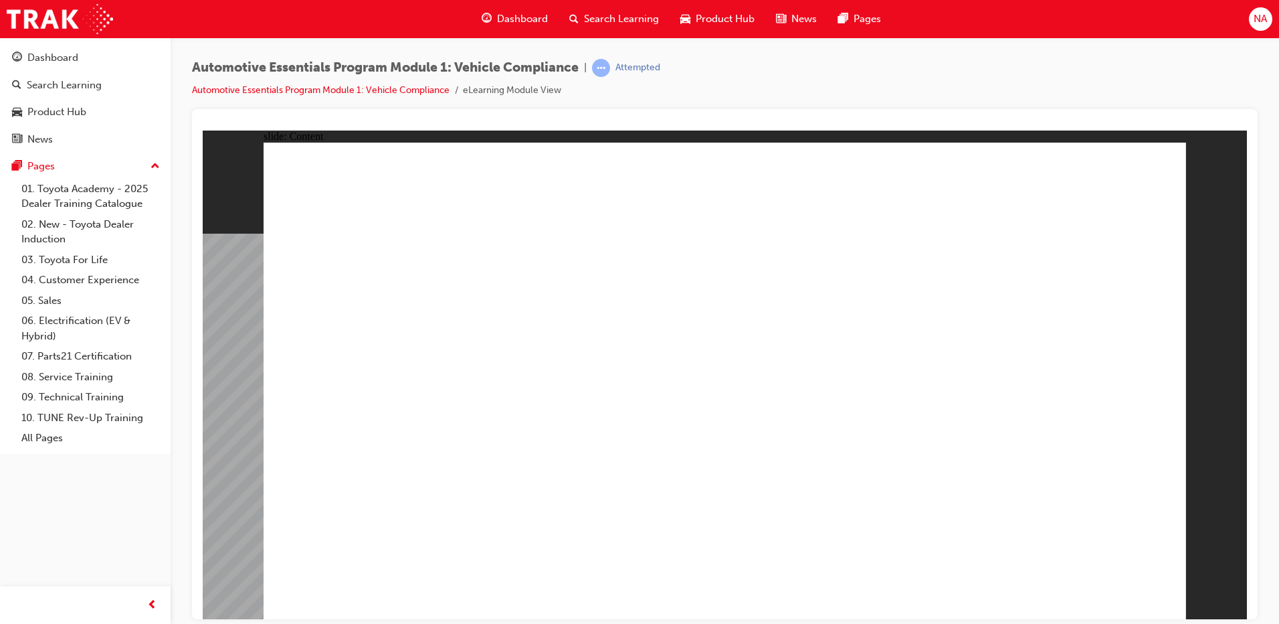
drag, startPoint x: 485, startPoint y: 470, endPoint x: 480, endPoint y: 488, distance: 18.2
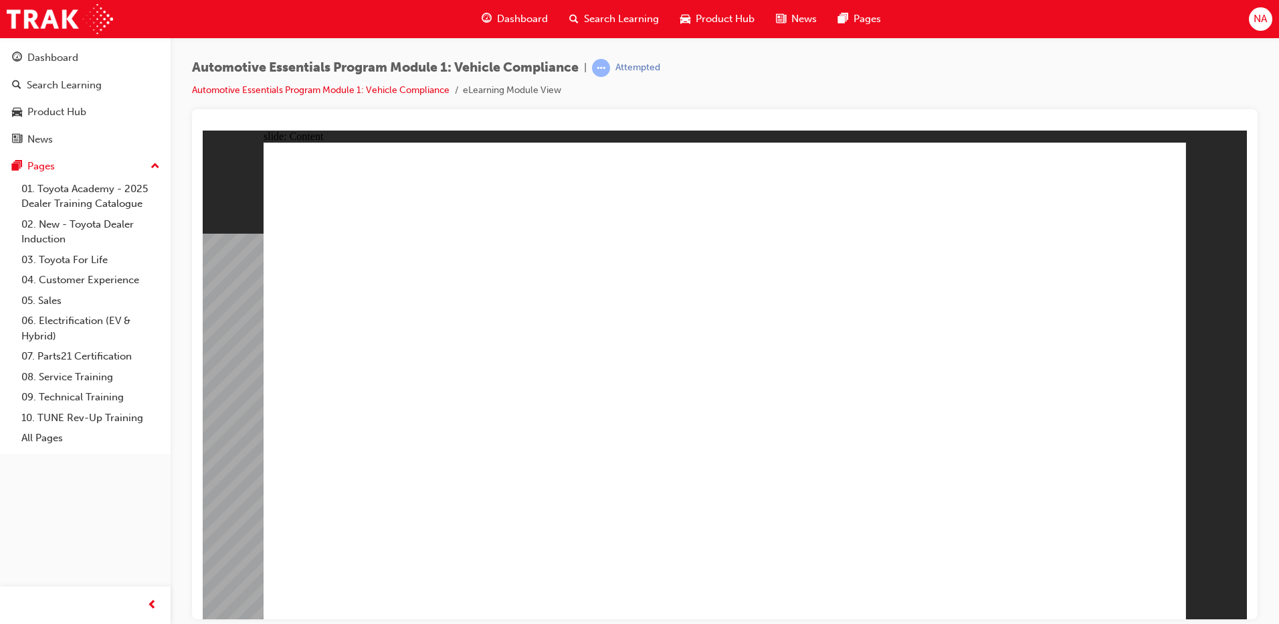
drag, startPoint x: 874, startPoint y: 425, endPoint x: 881, endPoint y: 430, distance: 8.1
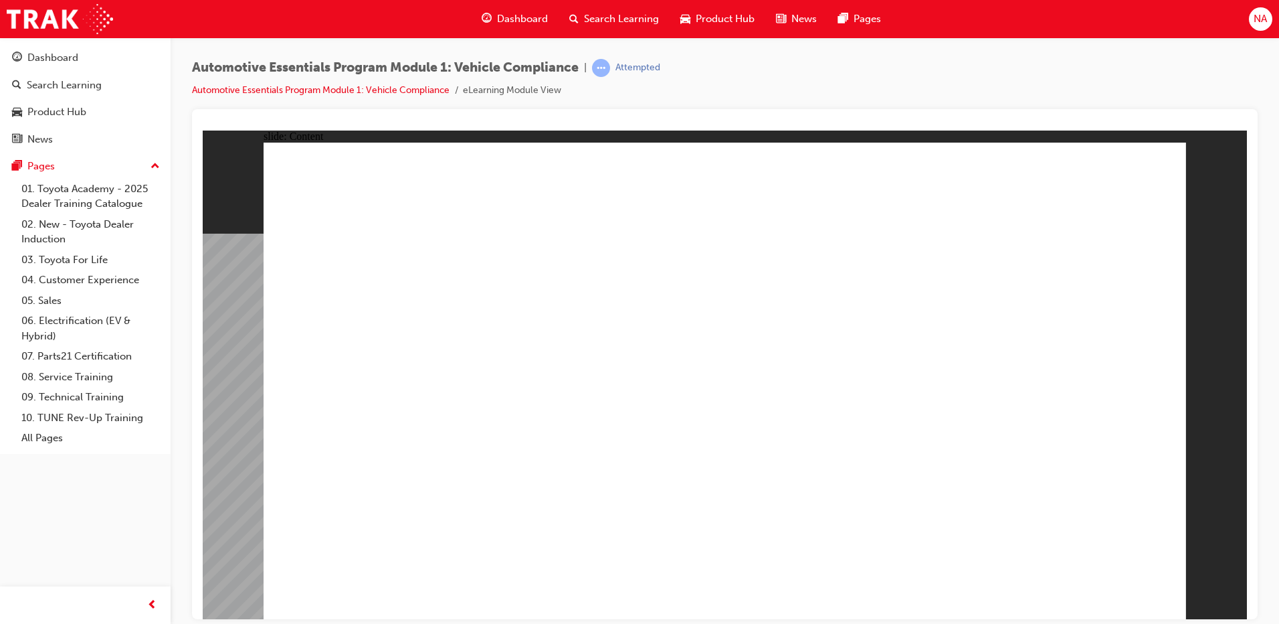
drag, startPoint x: 1158, startPoint y: 161, endPoint x: 1149, endPoint y: 177, distance: 18.3
drag, startPoint x: 585, startPoint y: 333, endPoint x: 671, endPoint y: 333, distance: 85.6
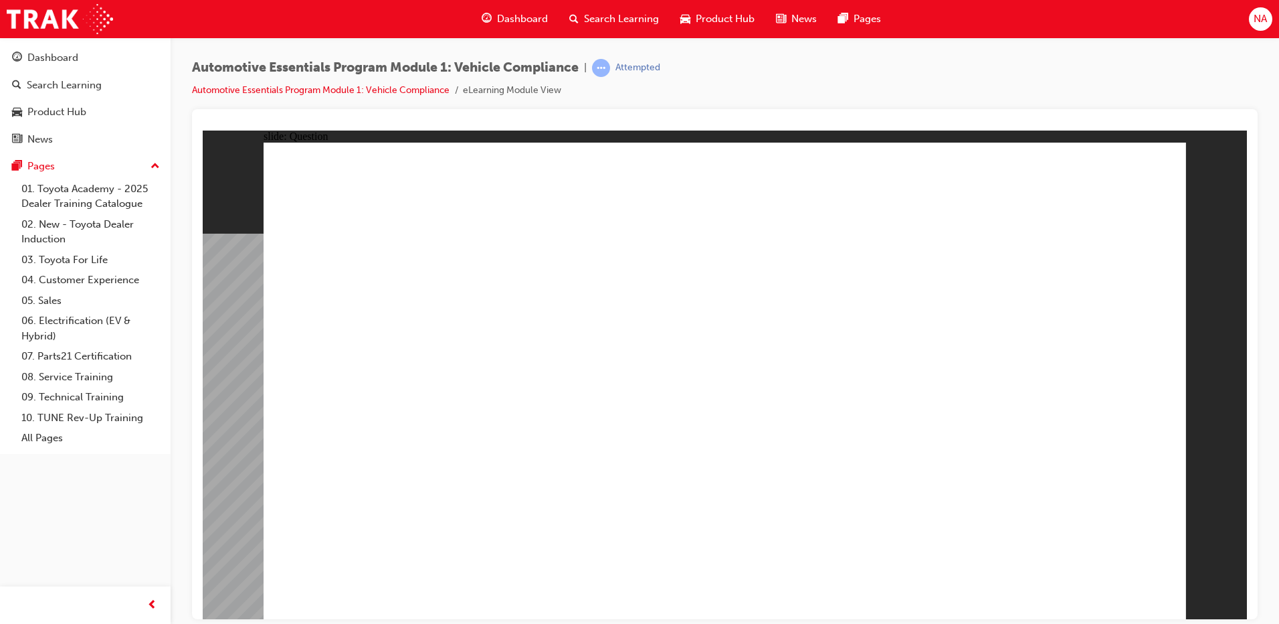
radio input "true"
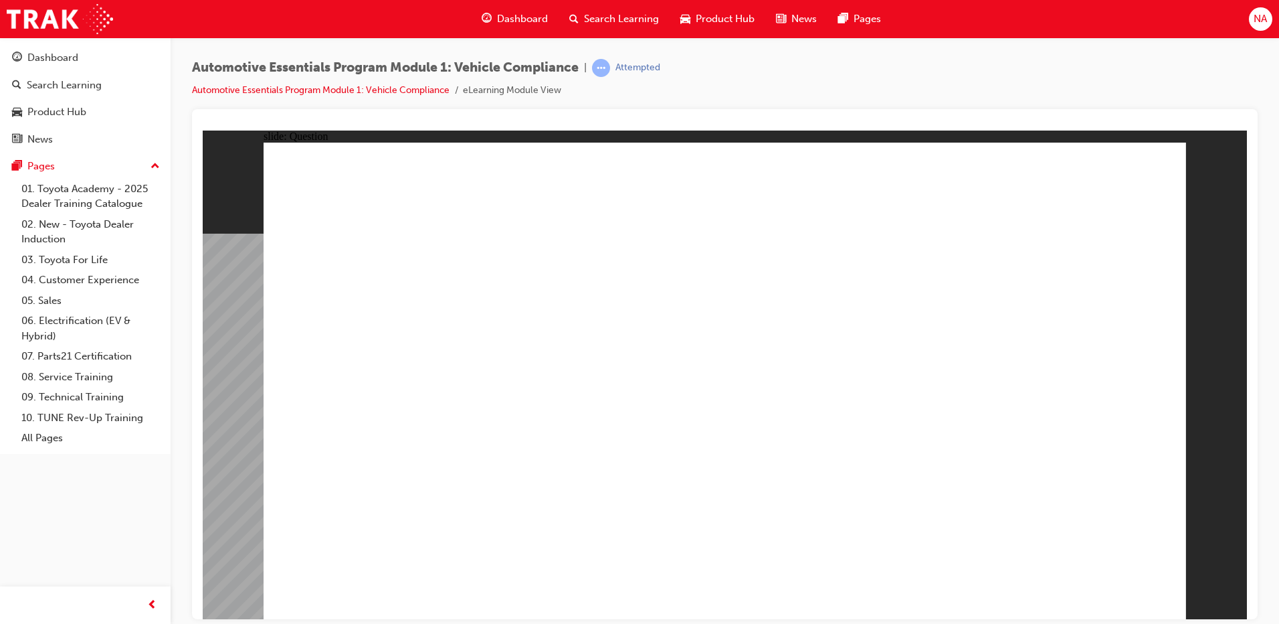
drag, startPoint x: 1006, startPoint y: 342, endPoint x: 996, endPoint y: 323, distance: 21.3
radio input "true"
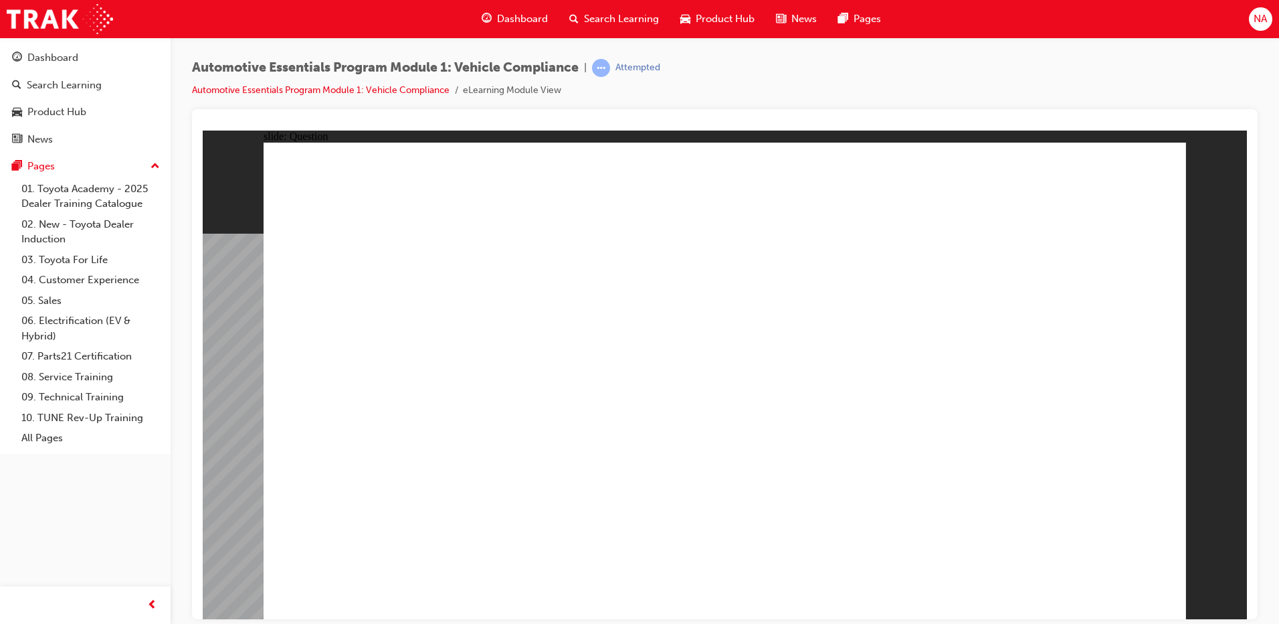
drag, startPoint x: 845, startPoint y: 358, endPoint x: 860, endPoint y: 389, distance: 35.0
radio input "true"
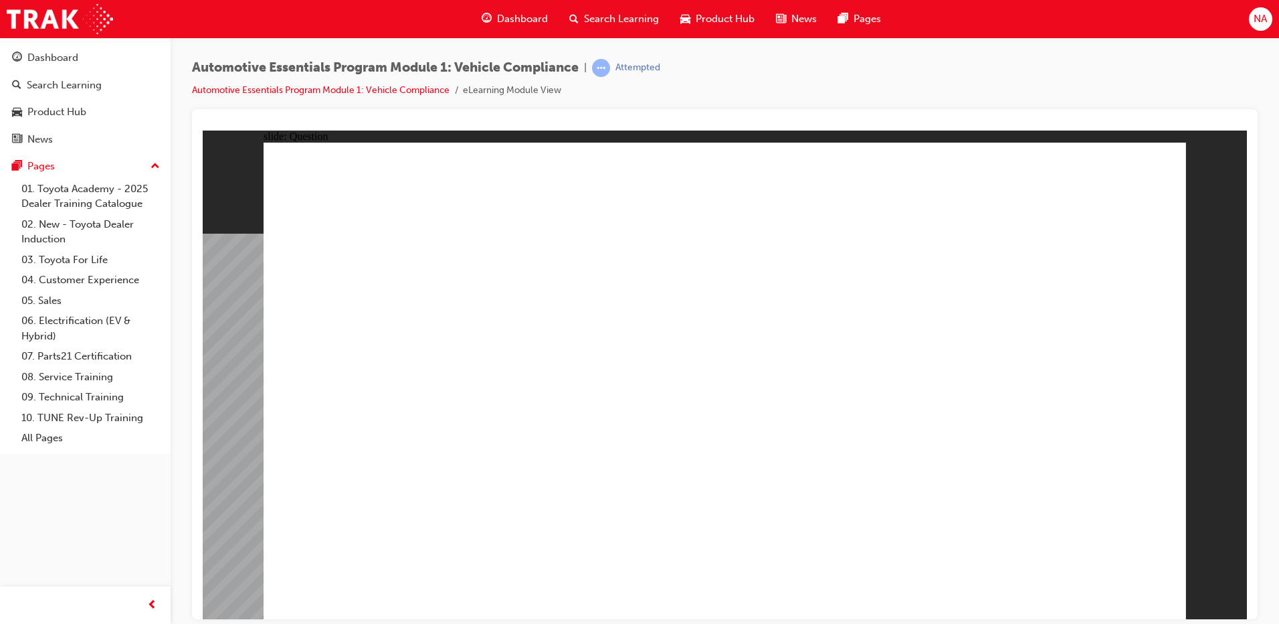
radio input "true"
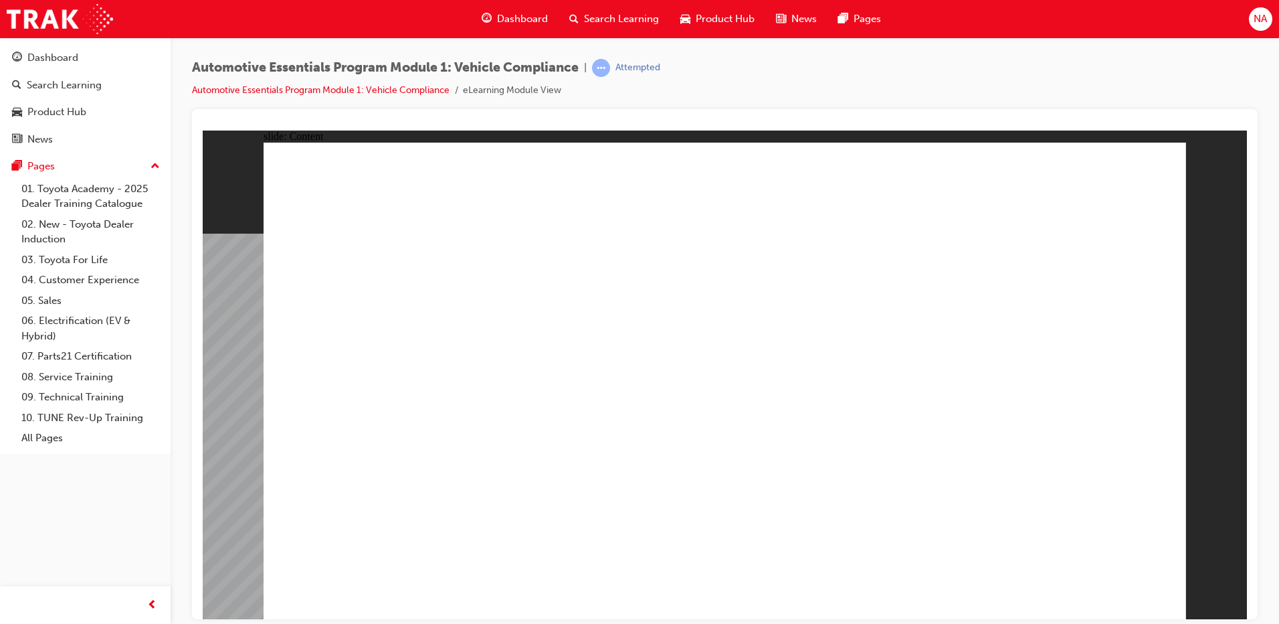
drag, startPoint x: 684, startPoint y: 414, endPoint x: 685, endPoint y: 422, distance: 7.4
drag, startPoint x: 688, startPoint y: 483, endPoint x: 733, endPoint y: 354, distance: 136.5
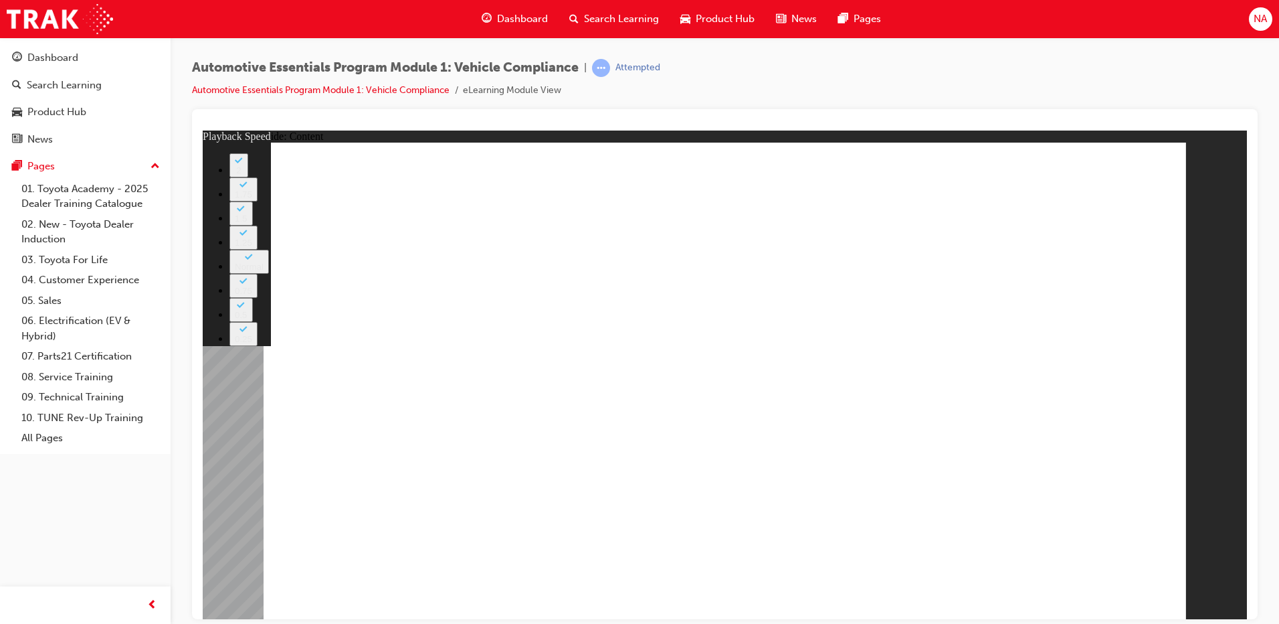
type input "35"
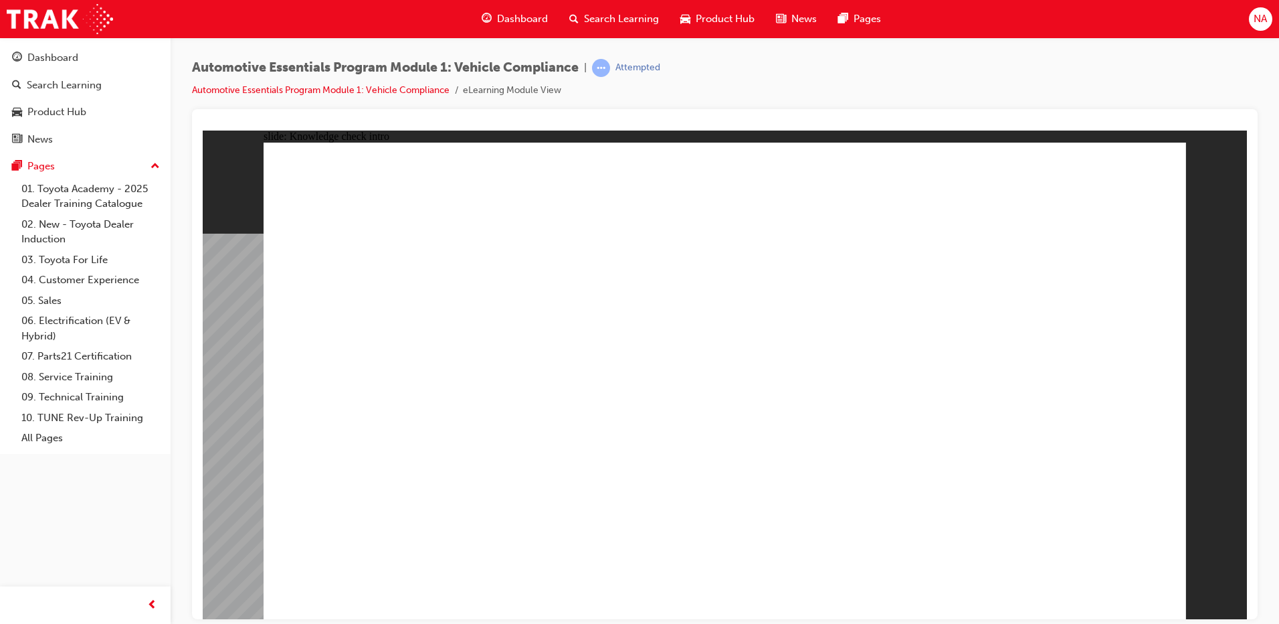
radio input "true"
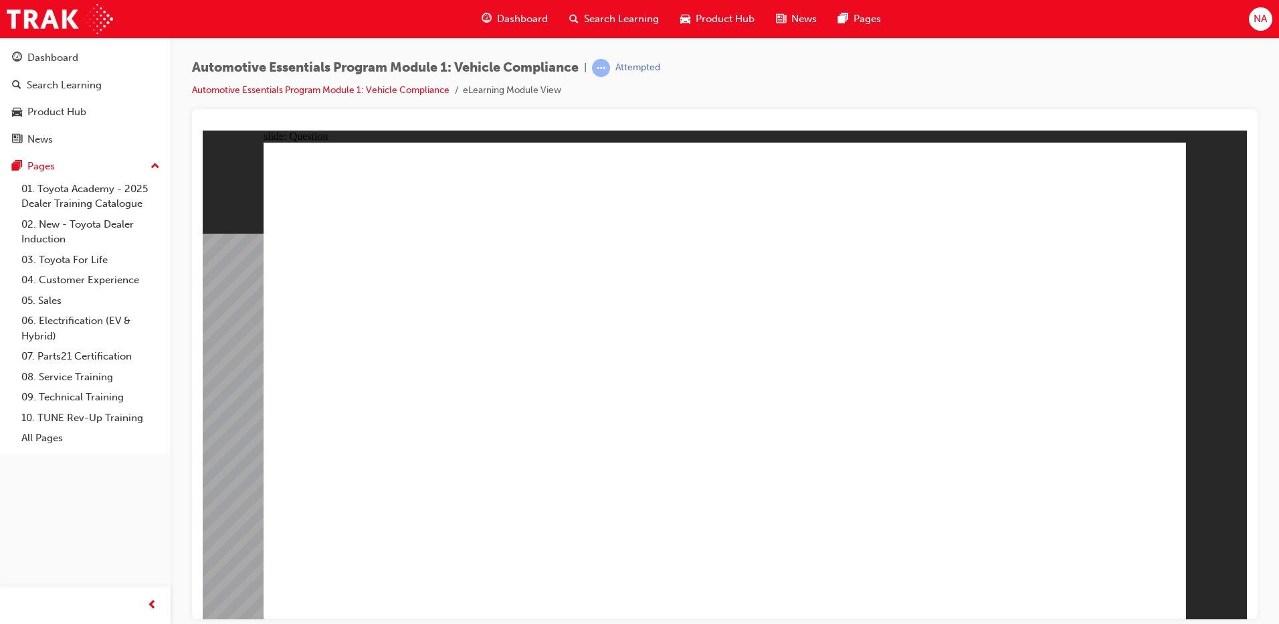
radio input "true"
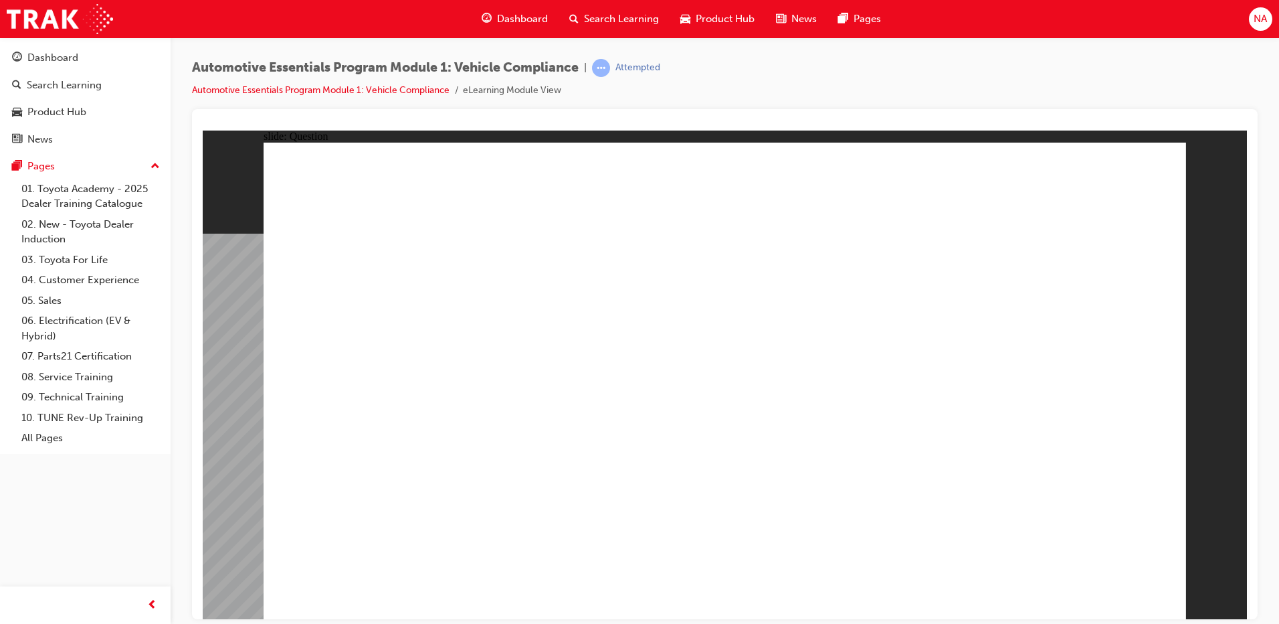
drag, startPoint x: 1073, startPoint y: 471, endPoint x: 1097, endPoint y: 551, distance: 83.8
radio input "true"
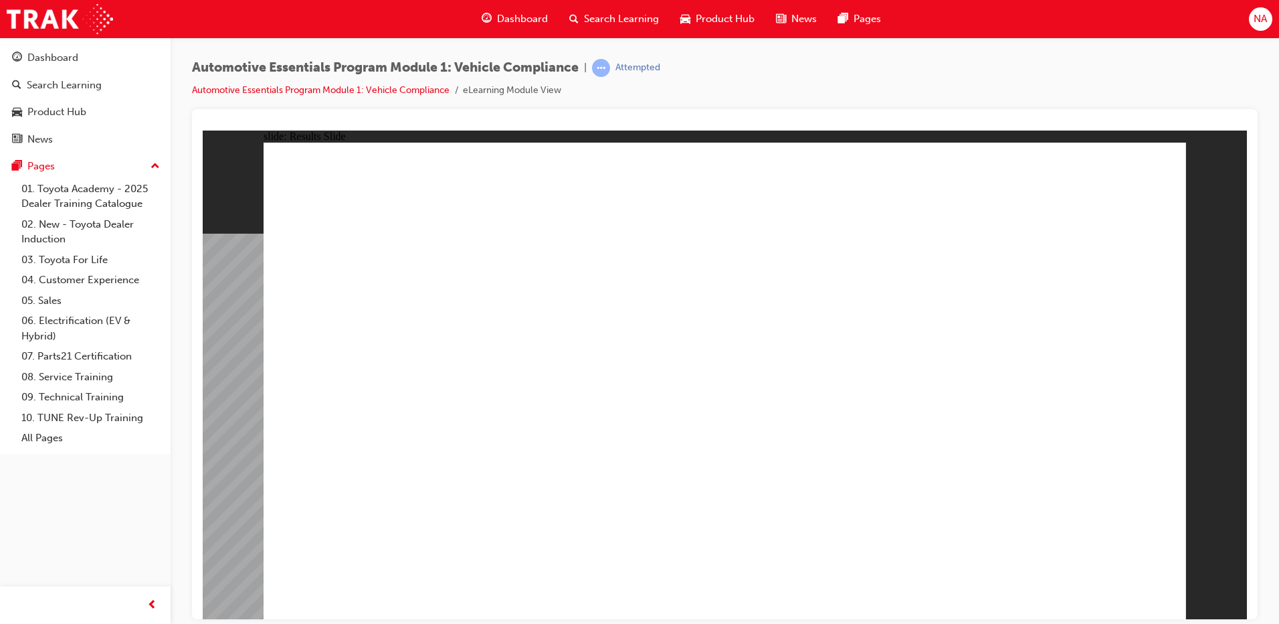
radio input "true"
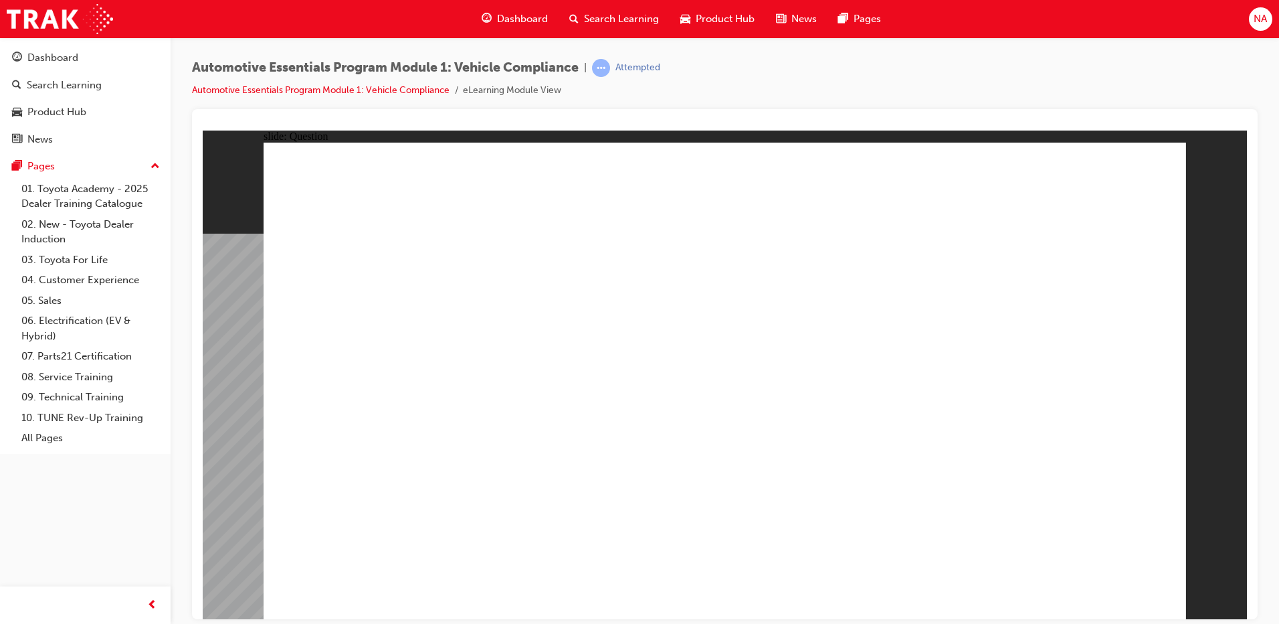
radio input "true"
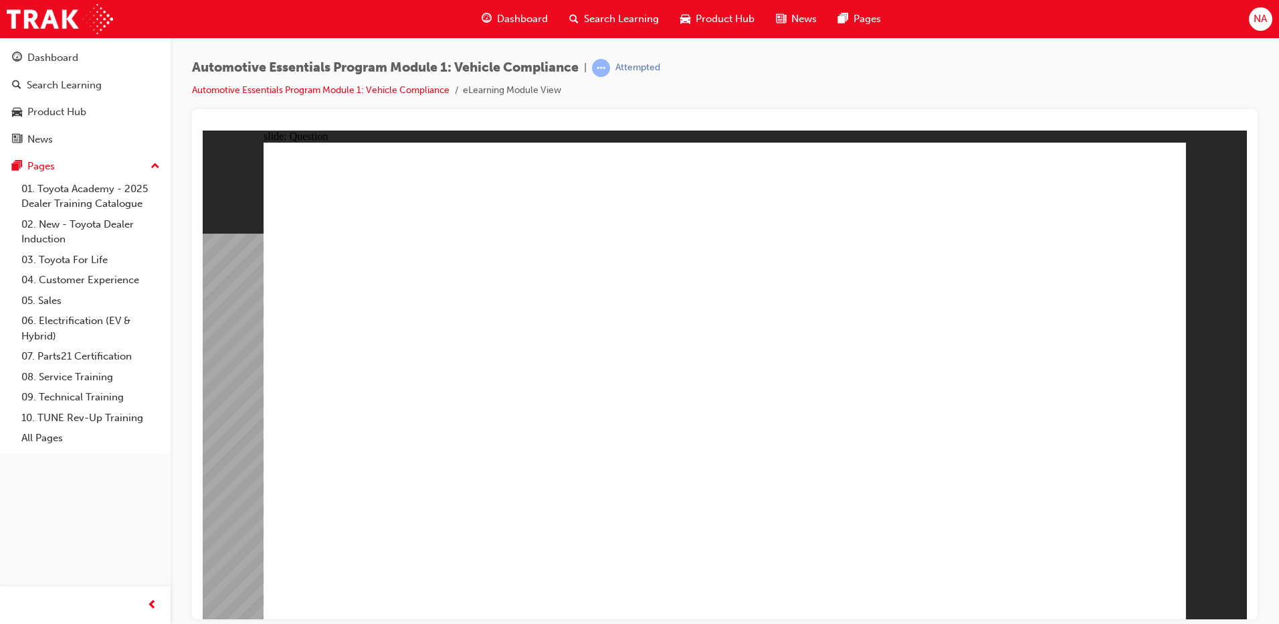
radio input "true"
drag, startPoint x: 712, startPoint y: 460, endPoint x: 706, endPoint y: 468, distance: 10.6
